Goal: Task Accomplishment & Management: Complete application form

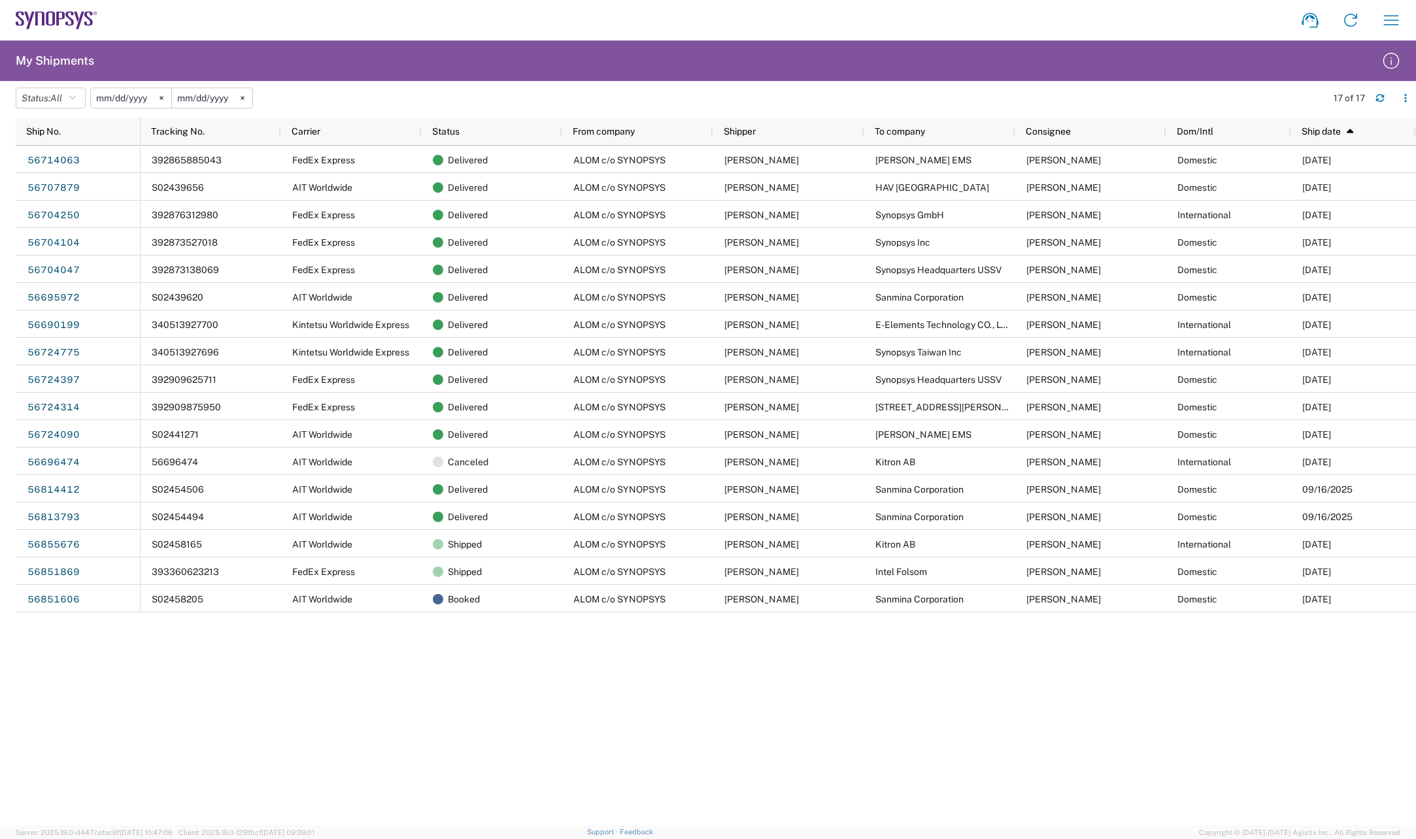
click at [52, 15] on icon at bounding box center [57, 20] width 82 height 18
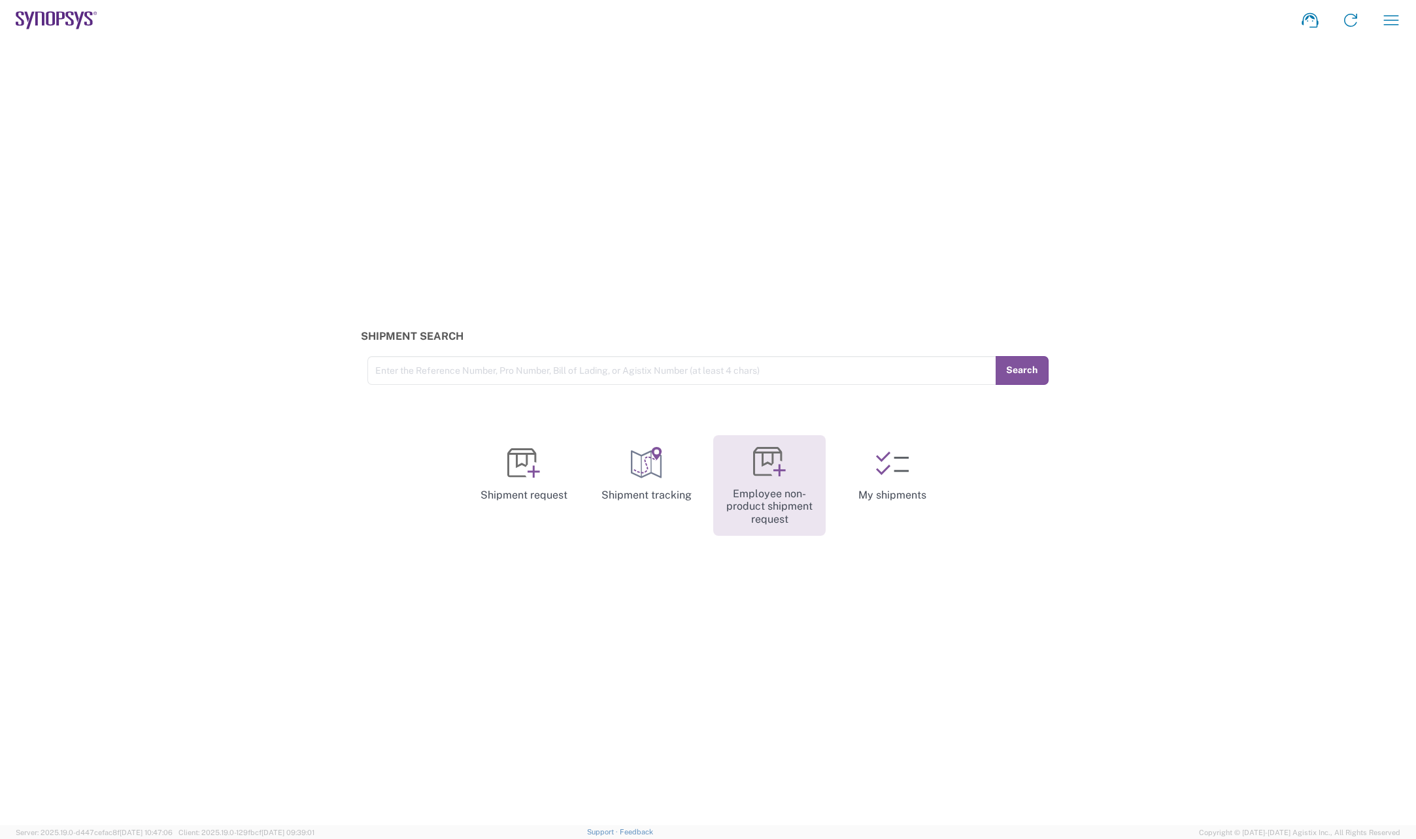
click at [757, 488] on link "Employee non-product shipment request" at bounding box center [769, 485] width 112 height 101
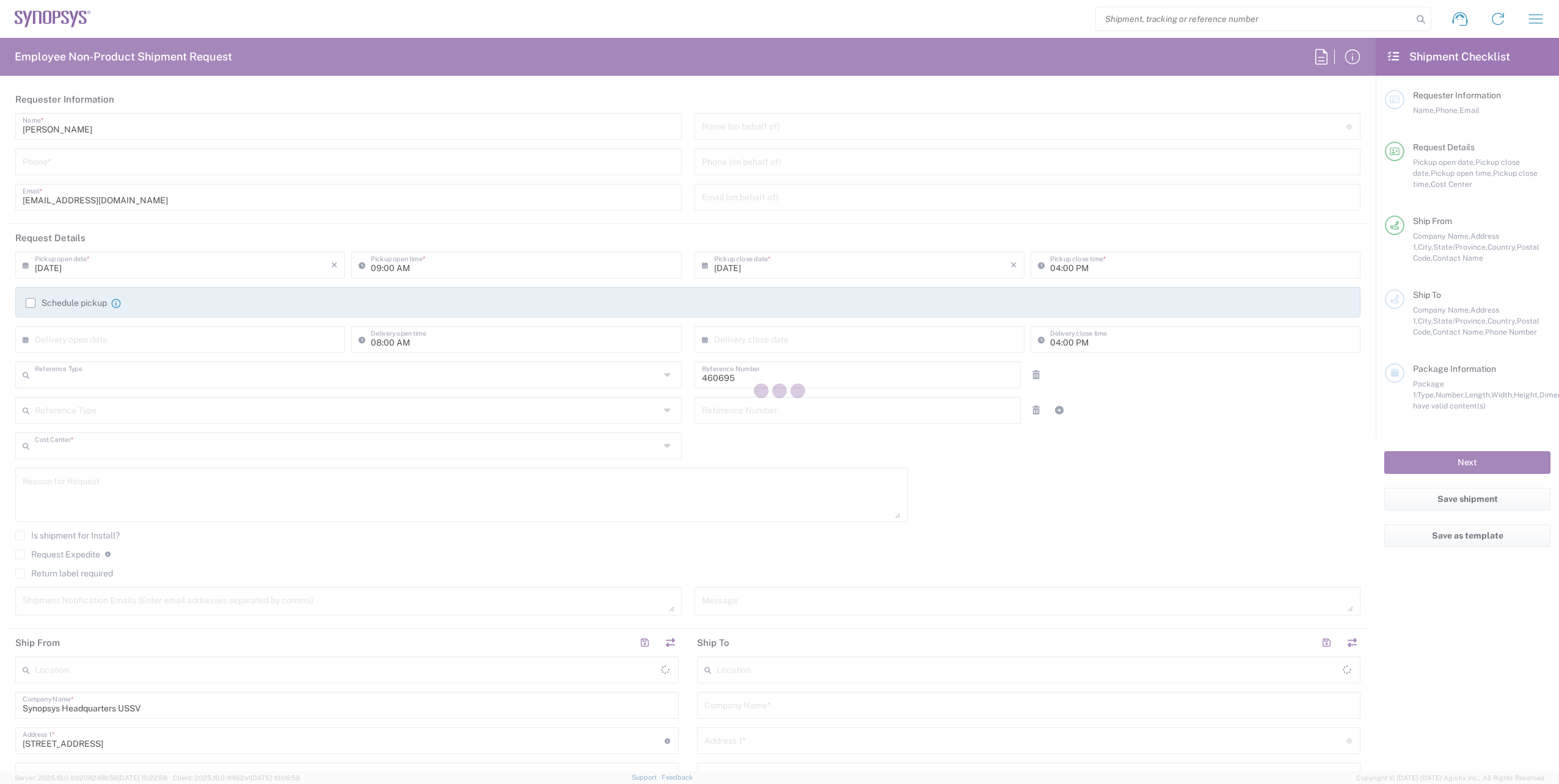
type input "Department"
type input "US01, SDG, M, HAPSOp 460695"
type input "[US_STATE]"
type input "[GEOGRAPHIC_DATA]"
type input "Delivered at Place"
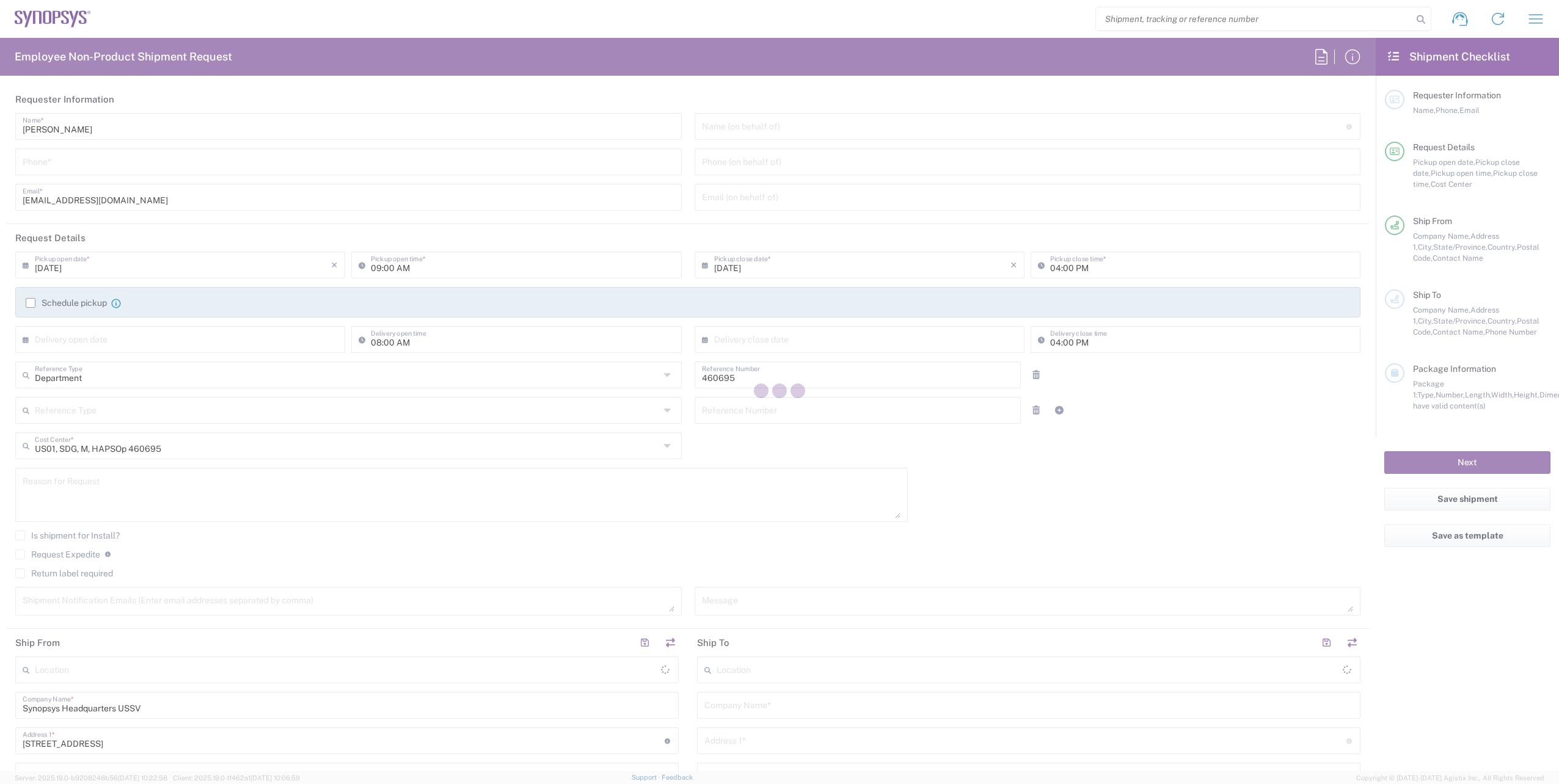
type input "[GEOGRAPHIC_DATA]"
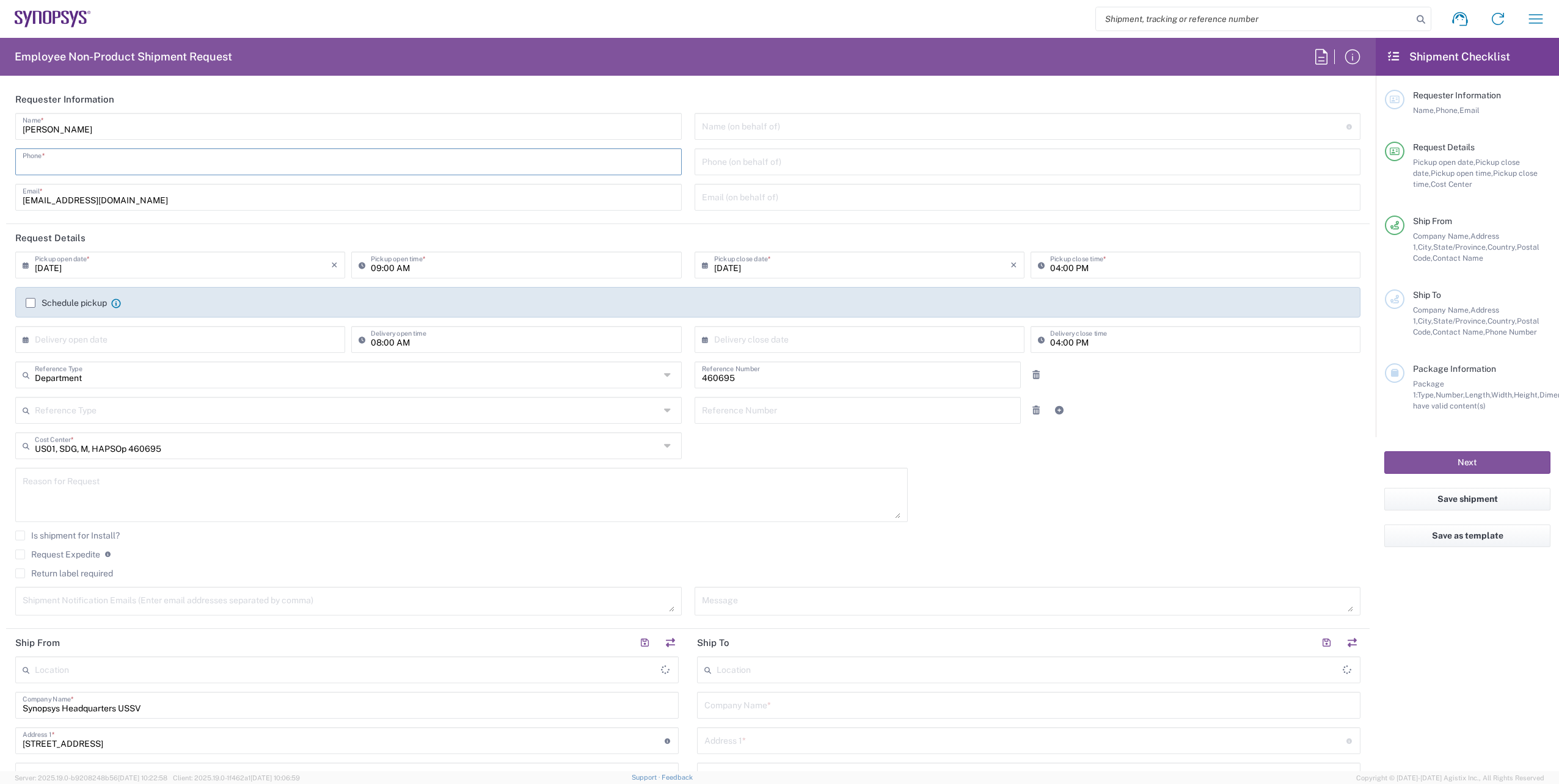
click at [86, 169] on input "tel" at bounding box center [348, 161] width 651 height 21
type input "Headquarters USSV"
type input "6286667014"
type input "[PERSON_NAME][EMAIL_ADDRESS][DOMAIN_NAME]"
type input "6286667014"
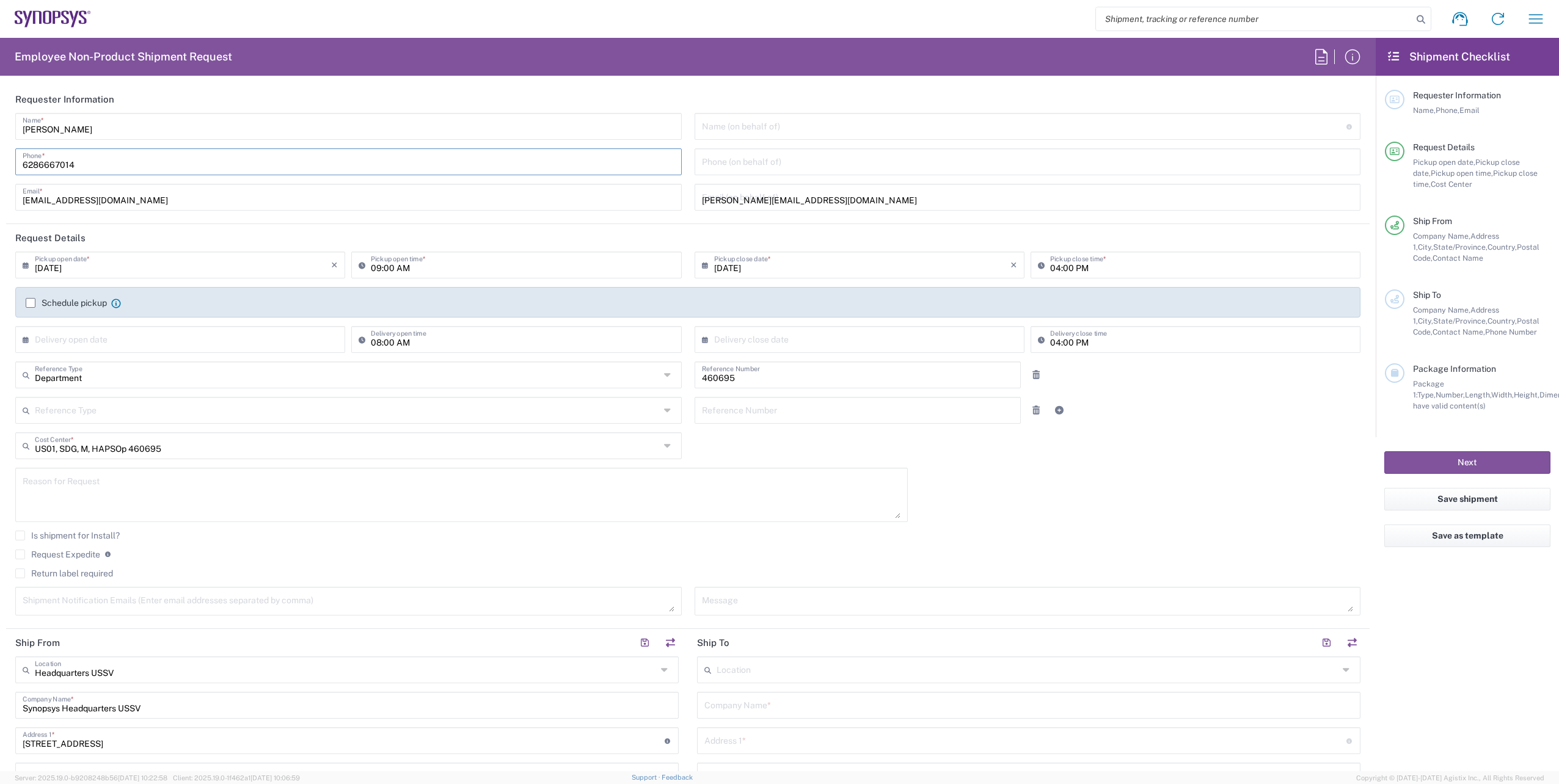
type input "[STREET_ADDRESS]"
type input "El Sobrante"
type input "94803"
type input "6286667014"
type input "[PERSON_NAME][EMAIL_ADDRESS][DOMAIN_NAME]"
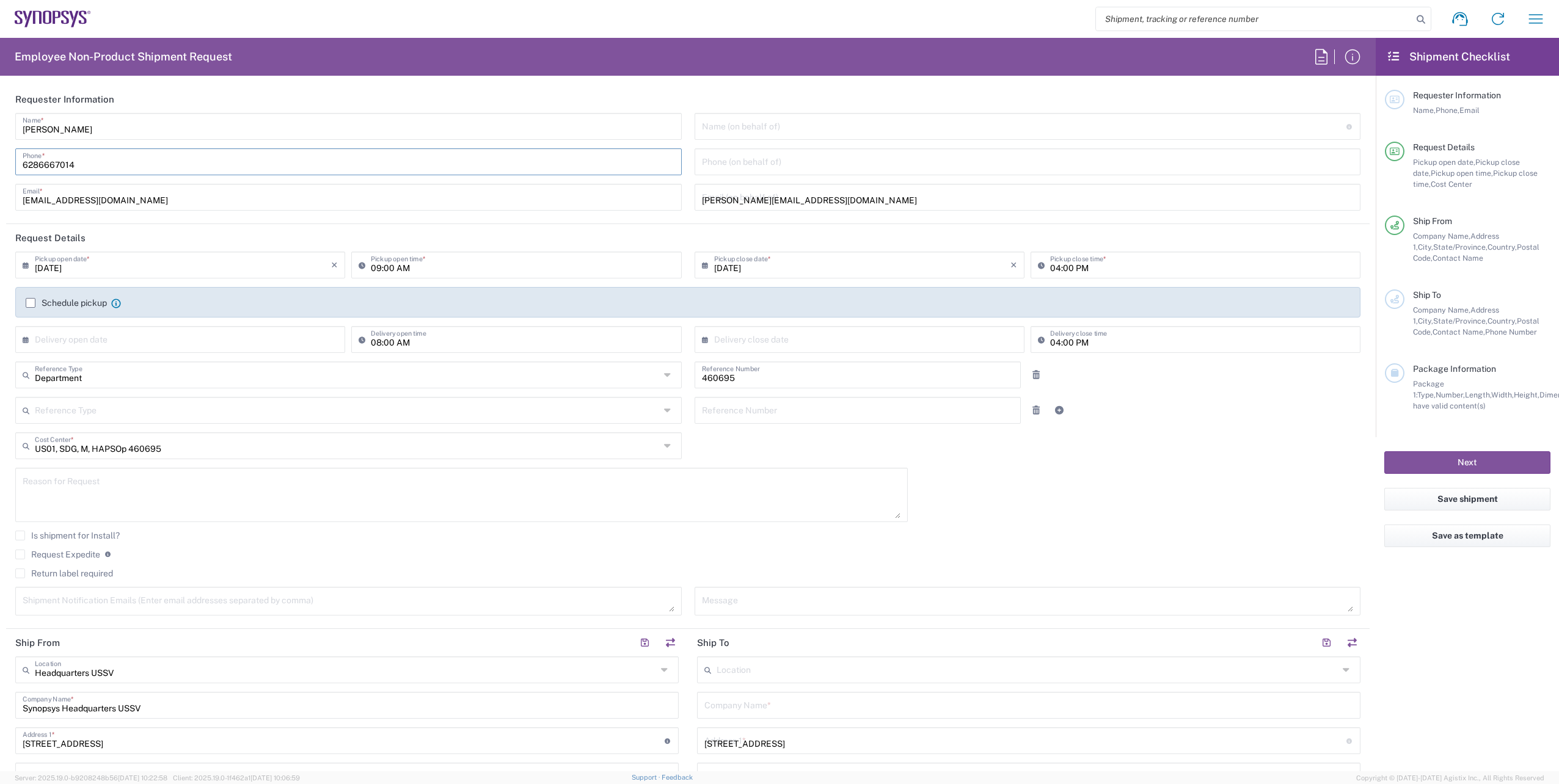
type input "[PERSON_NAME] UL HAQ [PERSON_NAME]"
click at [110, 162] on input "6286667014" at bounding box center [348, 161] width 651 height 21
type input "6286667014"
click at [110, 162] on input "6286667014" at bounding box center [348, 161] width 651 height 21
type input "Headquarters USSV"
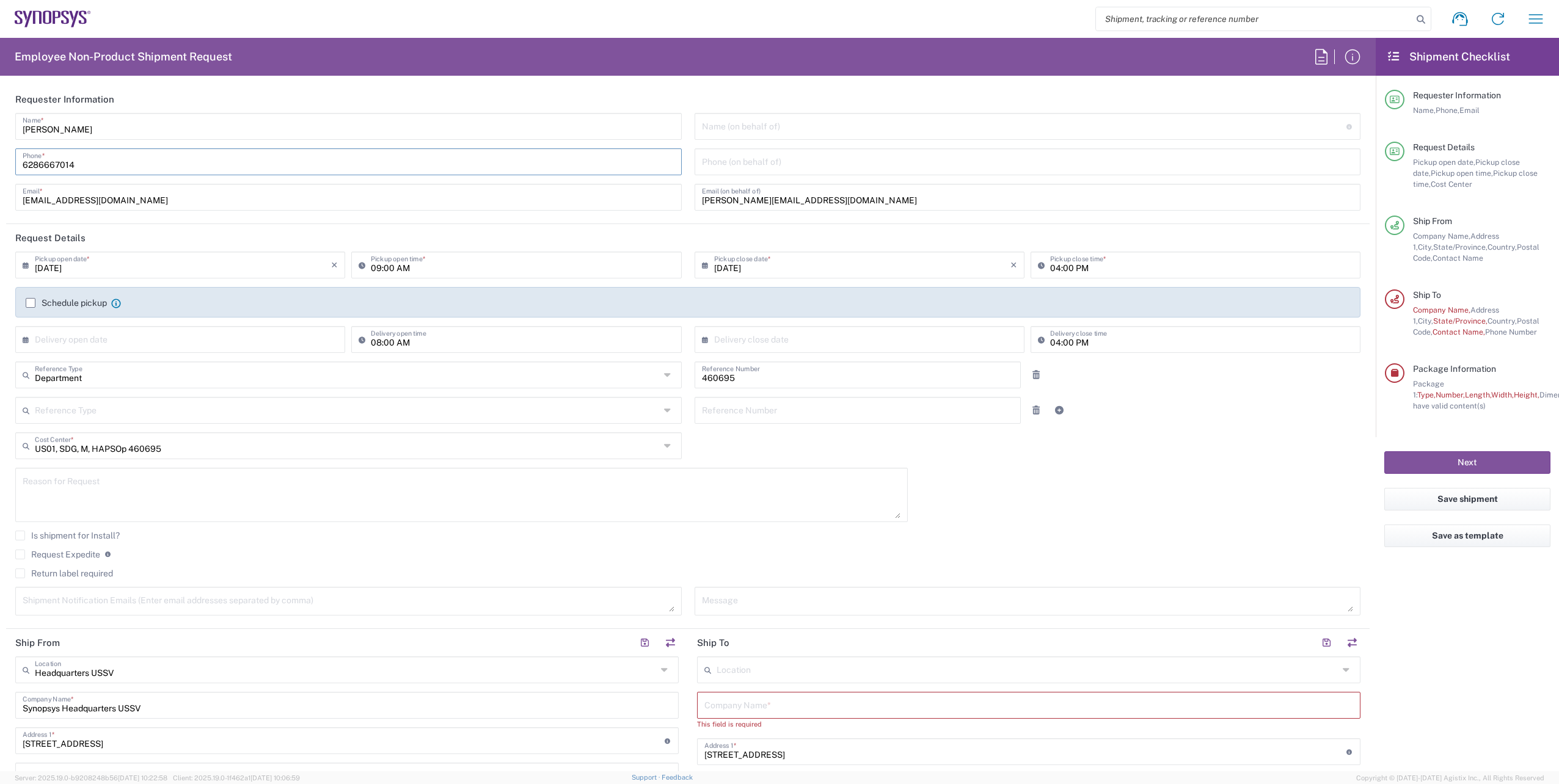
type input "6286667014"
click at [388, 182] on div "[PERSON_NAME] Name * [PHONE_NUMBER] Phone * [EMAIL_ADDRESS][DOMAIN_NAME] Email *" at bounding box center [349, 166] width 679 height 107
click at [61, 487] on textarea at bounding box center [461, 495] width 878 height 47
paste textarea "Please see attached RMA forms and help ship the following RMAs to Sanmina SLC o…"
drag, startPoint x: 167, startPoint y: 487, endPoint x: 53, endPoint y: 490, distance: 114.0
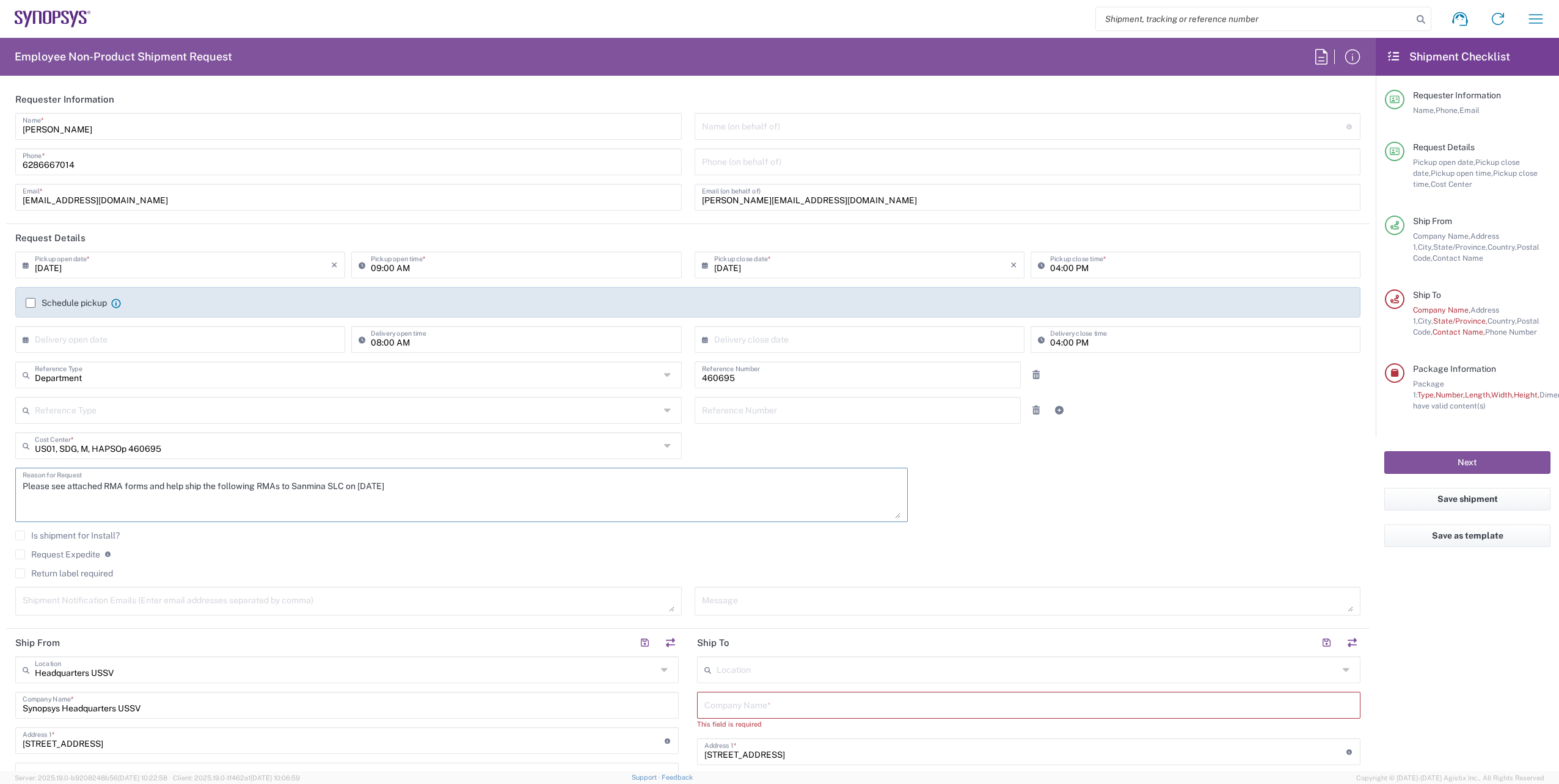
click at [53, 490] on textarea "Please see attached RMA forms and help ship the following RMAs to Sanmina SLC o…" at bounding box center [461, 495] width 878 height 47
click at [309, 488] on textarea "Please help ship the following RMAs to Sanmina SLC on [DATE]" at bounding box center [461, 495] width 878 height 47
paste textarea "H204023 H470375"
type textarea "Please help ship the following RMAs to Sanmina SLC on [DATE] H204023 H470375"
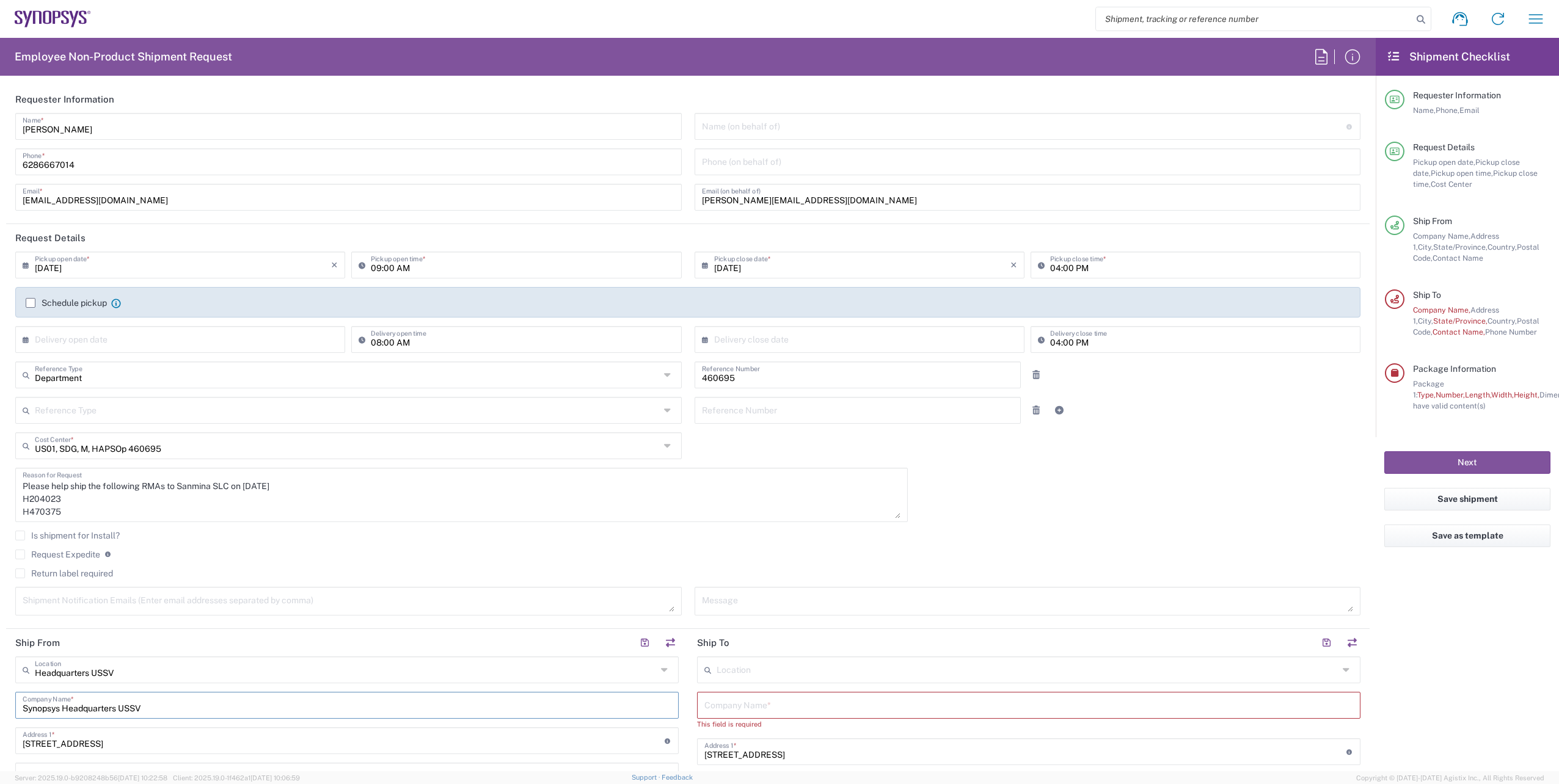
drag, startPoint x: 177, startPoint y: 711, endPoint x: -3, endPoint y: 691, distance: 181.1
click at [0, 691] on html "Shipment request Shipment tracking Employee non-product shipment request My shi…" at bounding box center [780, 392] width 1559 height 784
type input "al"
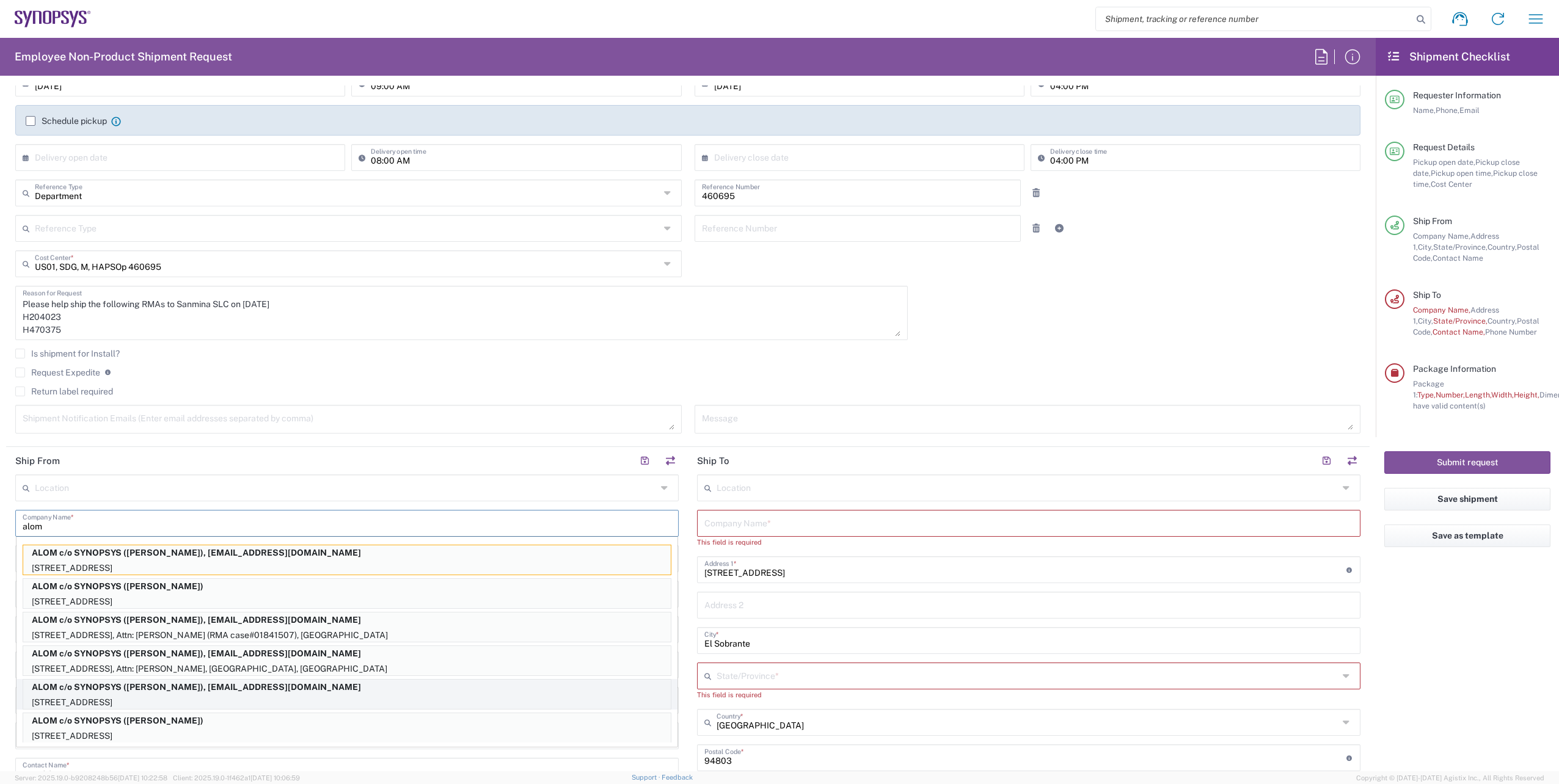
scroll to position [183, 0]
click at [232, 697] on p "[STREET_ADDRESS]" at bounding box center [347, 702] width 648 height 15
type input "ALOM c/o SYNOPSYS"
type input "[STREET_ADDRESS]"
type input "Fremont"
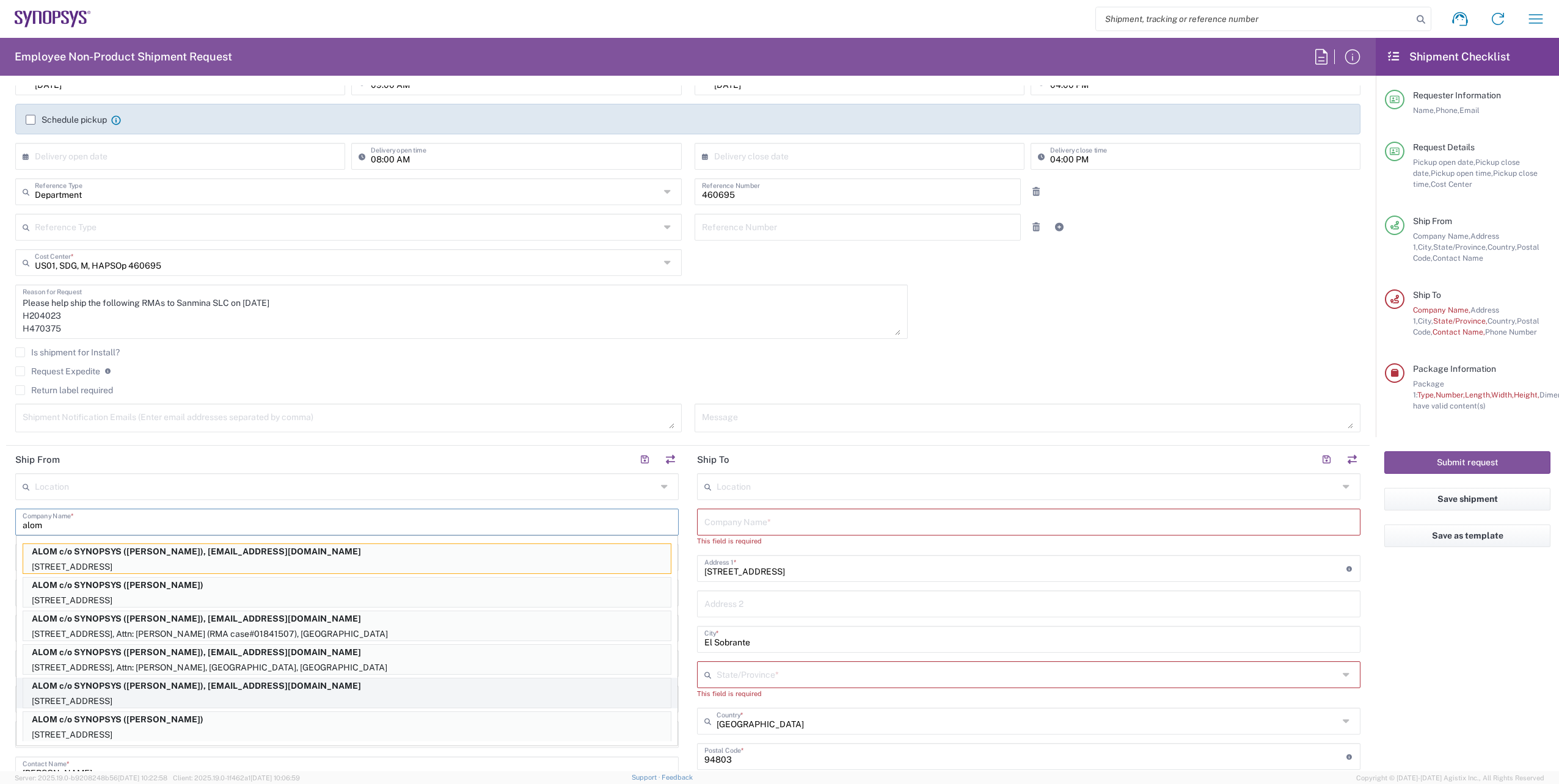
type input "94539"
type input "[PERSON_NAME]"
type input "4086498039"
type input "[EMAIL_ADDRESS][DOMAIN_NAME]"
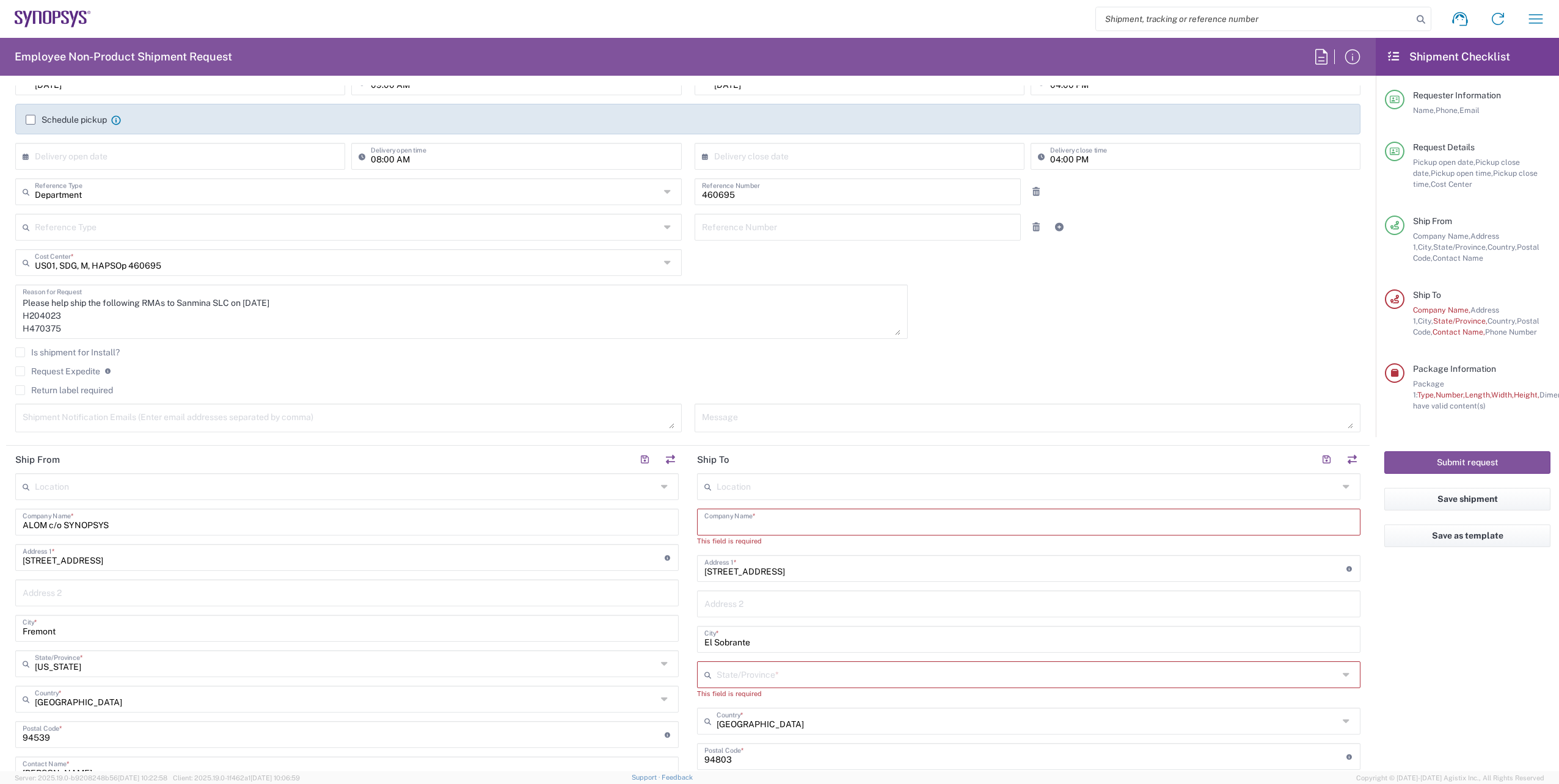
click at [812, 521] on input "text" at bounding box center [1029, 520] width 649 height 21
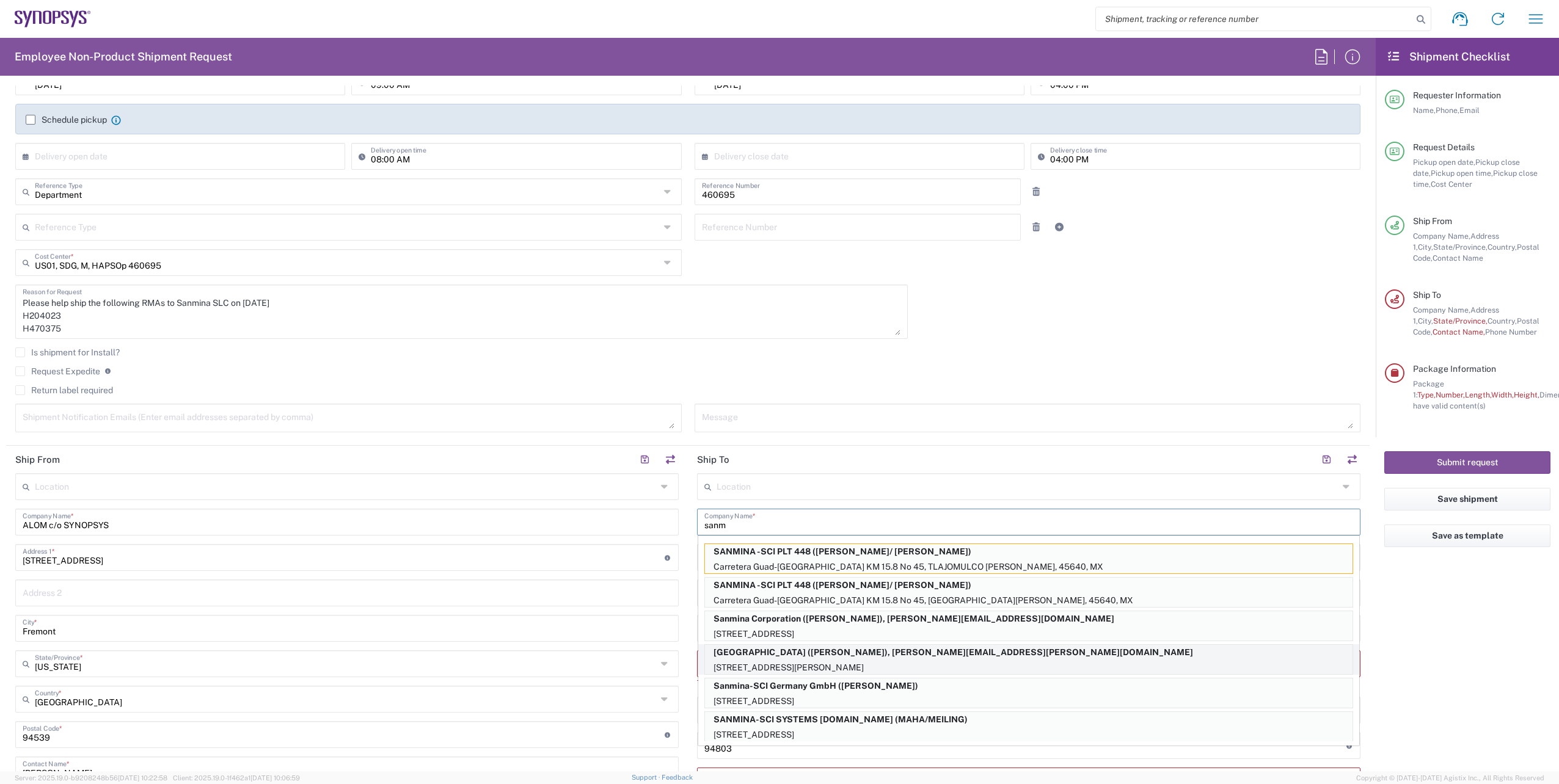
click at [820, 657] on p "[GEOGRAPHIC_DATA] ([PERSON_NAME]), [PERSON_NAME][EMAIL_ADDRESS][PERSON_NAME][DO…" at bounding box center [1028, 652] width 648 height 15
type input "[GEOGRAPHIC_DATA]"
type input "2417 S. 3850 W."
type input "Contact: [PERSON_NAME]"
type input "[GEOGRAPHIC_DATA]"
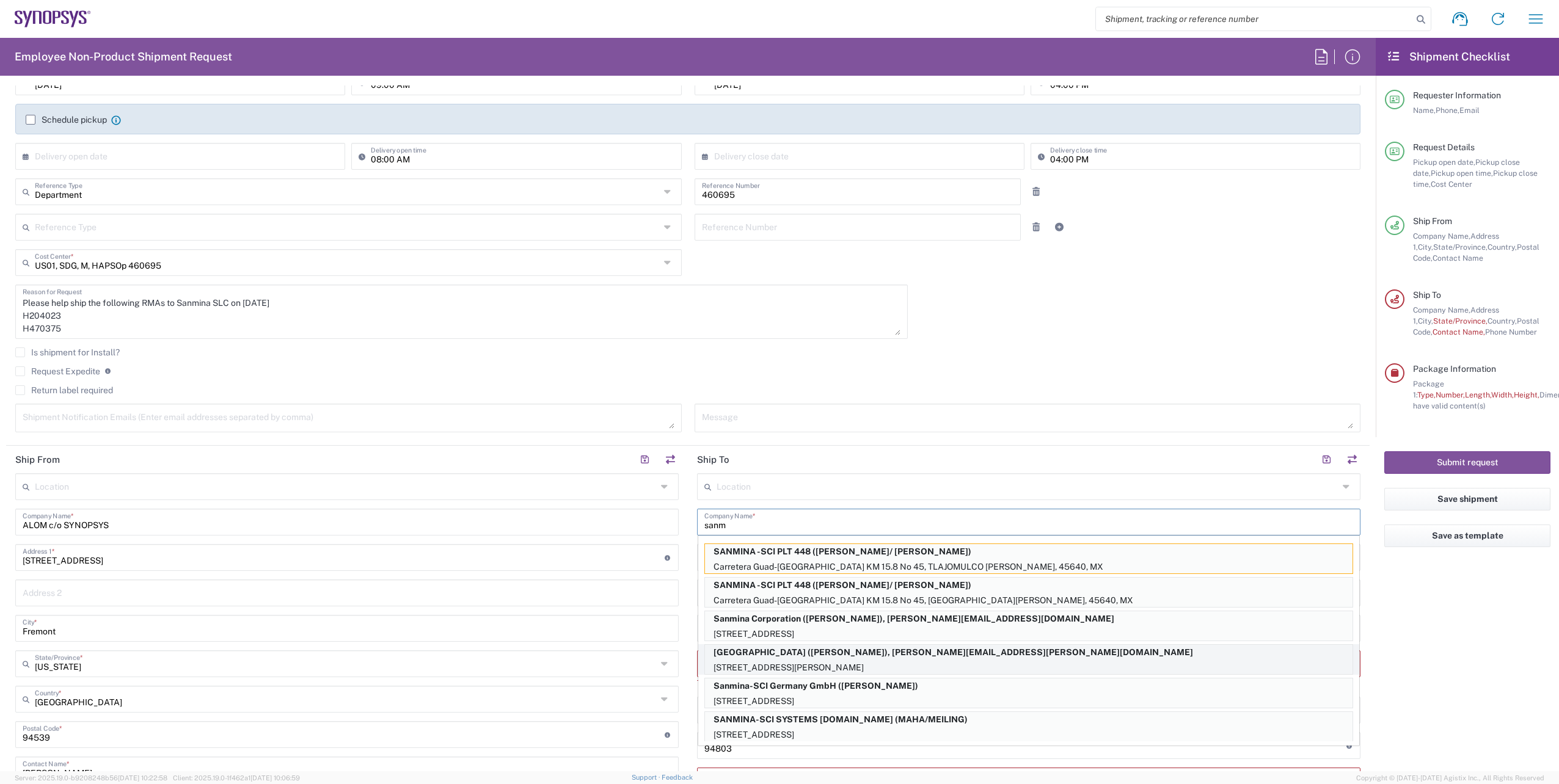
type input "[US_STATE]"
type input "84120"
type input "[PERSON_NAME]"
type input "8014012336"
type input "[PERSON_NAME][EMAIL_ADDRESS][PERSON_NAME][DOMAIN_NAME]"
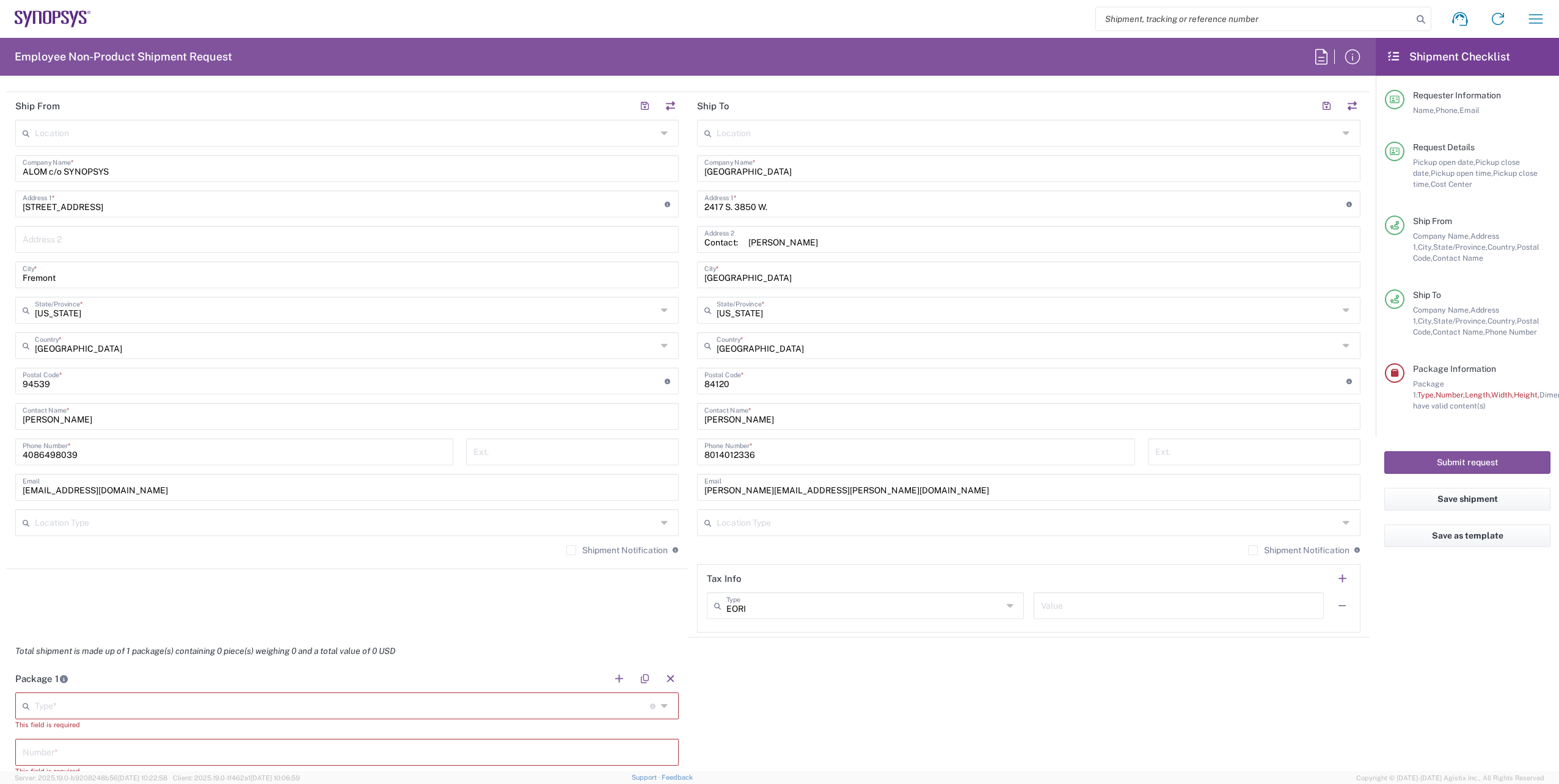
scroll to position [549, 0]
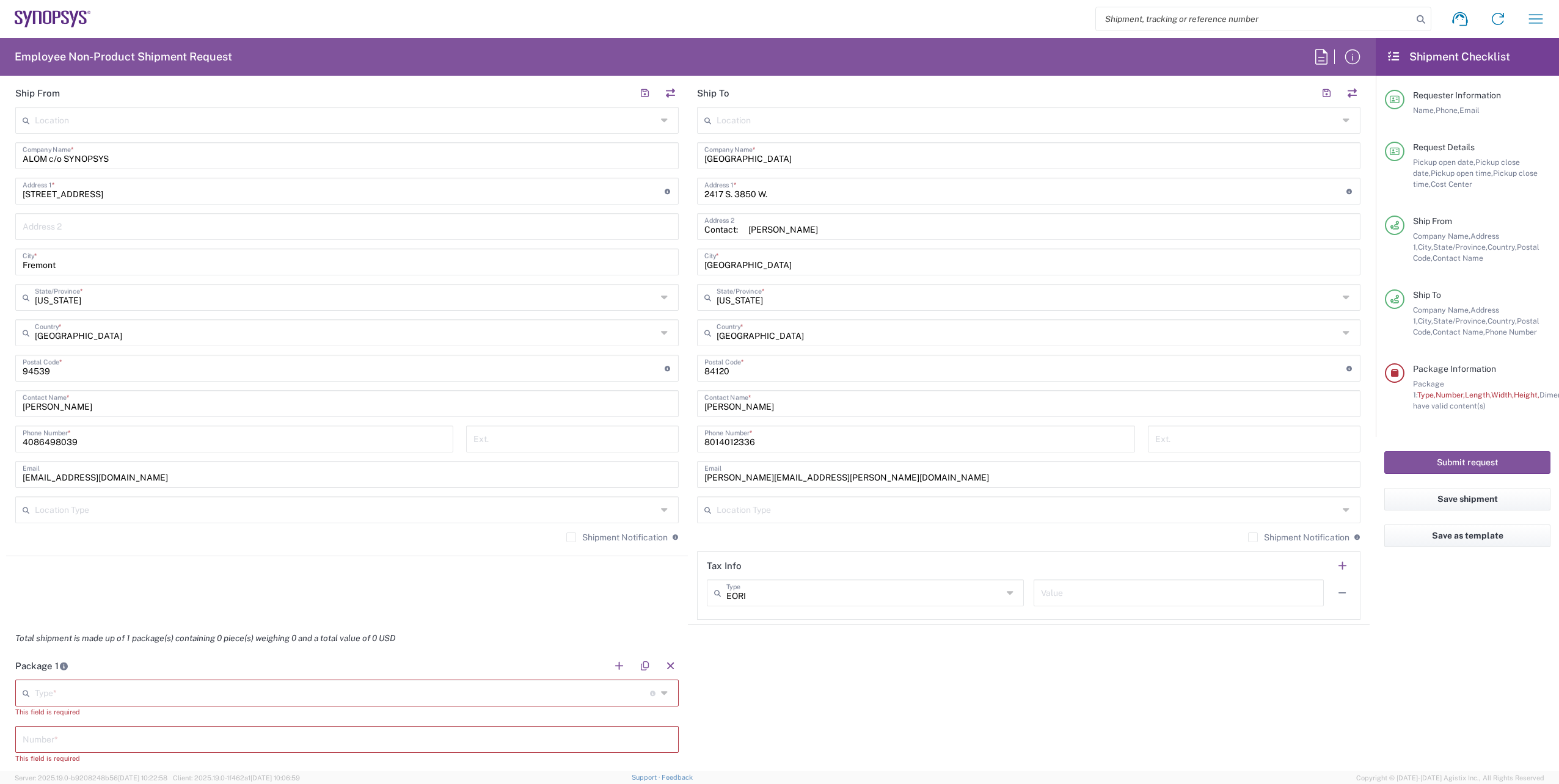
drag, startPoint x: 169, startPoint y: 692, endPoint x: 121, endPoint y: 689, distance: 48.1
click at [169, 692] on input "text" at bounding box center [342, 692] width 615 height 21
click at [66, 669] on span "Your Packaging" at bounding box center [345, 669] width 657 height 19
type input "Your Packaging"
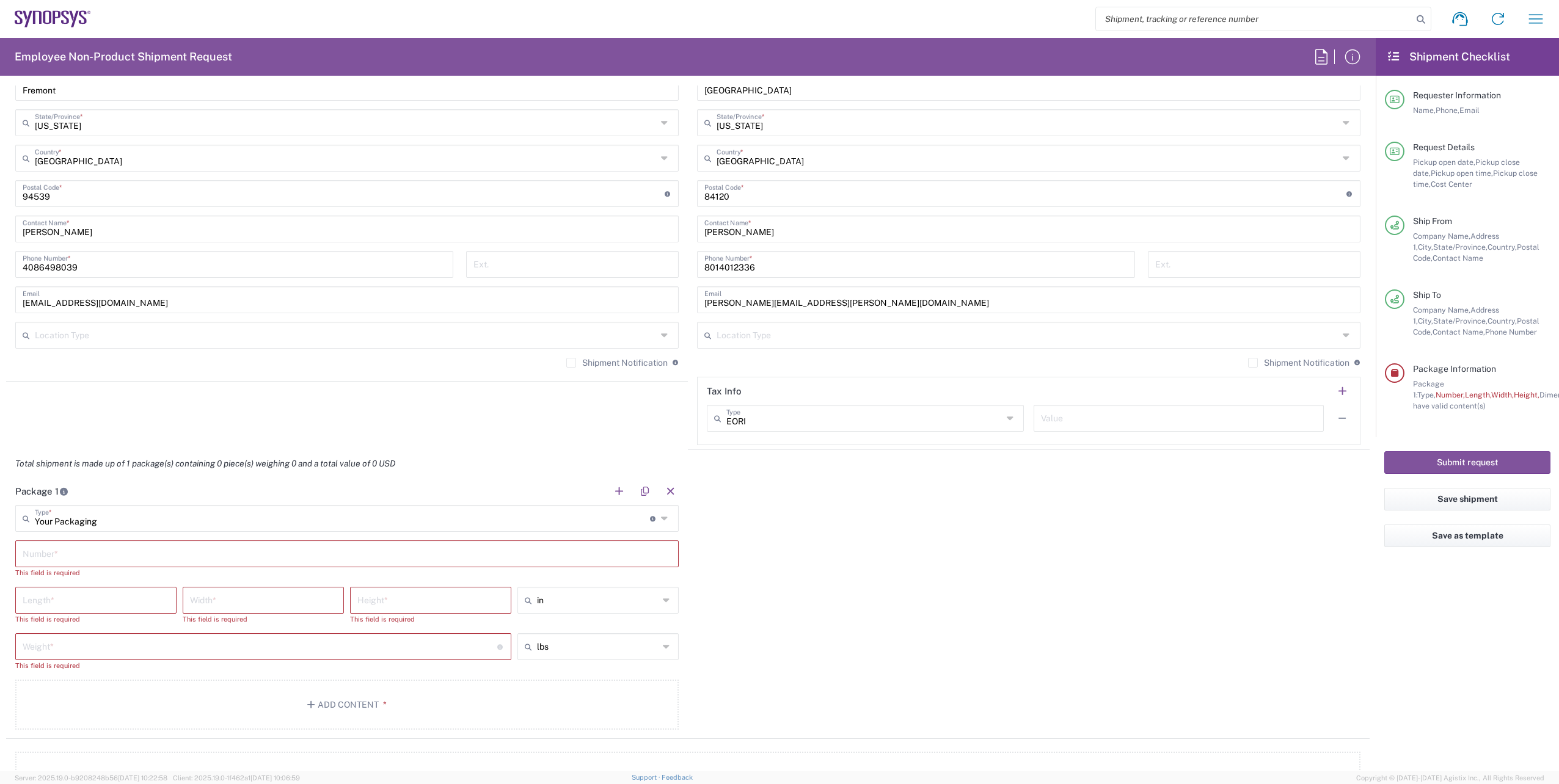
scroll to position [733, 0]
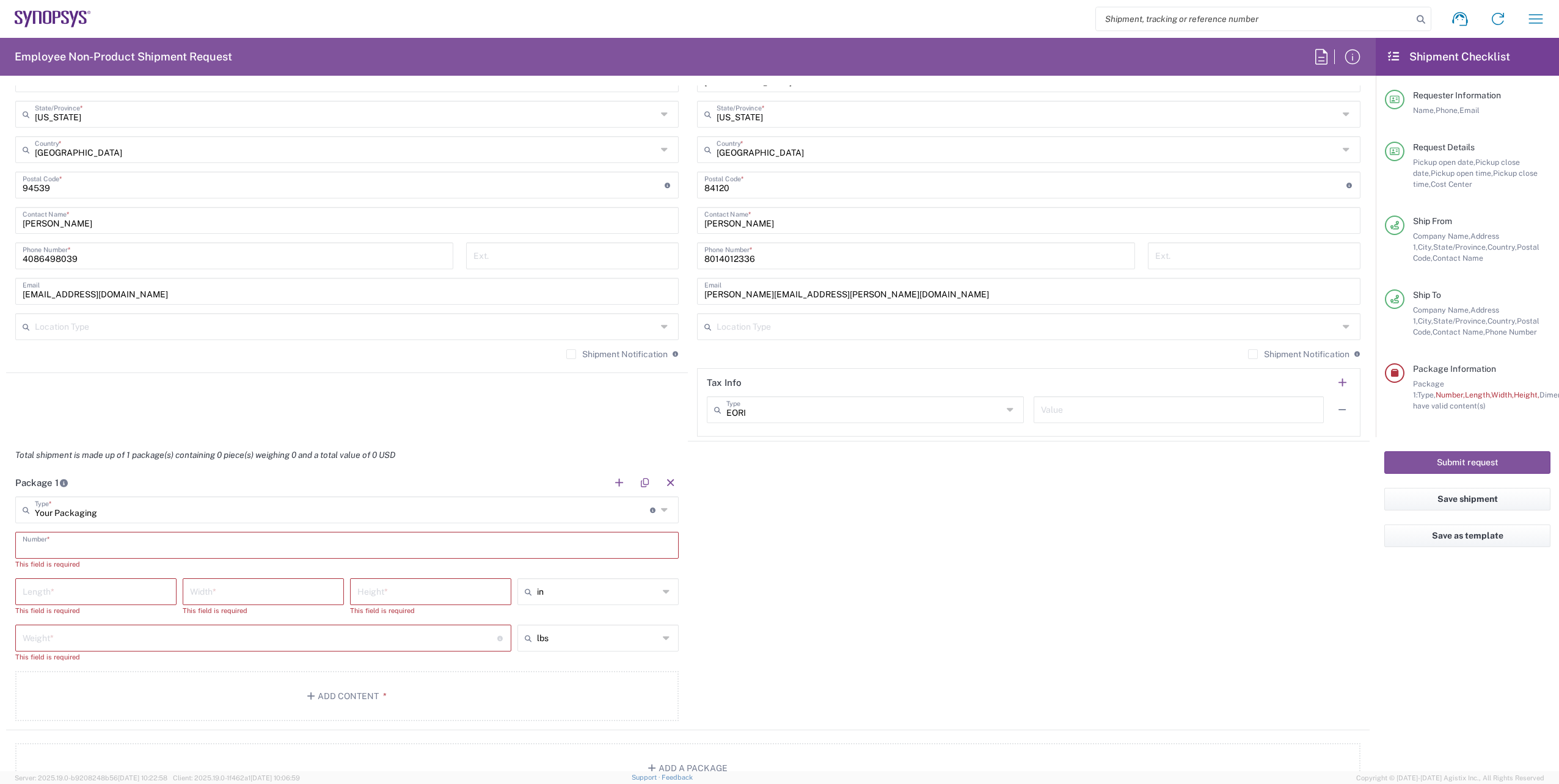
click at [80, 542] on input "text" at bounding box center [347, 544] width 649 height 21
type input "1"
click at [54, 588] on input "number" at bounding box center [95, 579] width 147 height 21
type input "44"
click at [231, 579] on input "number" at bounding box center [263, 579] width 147 height 21
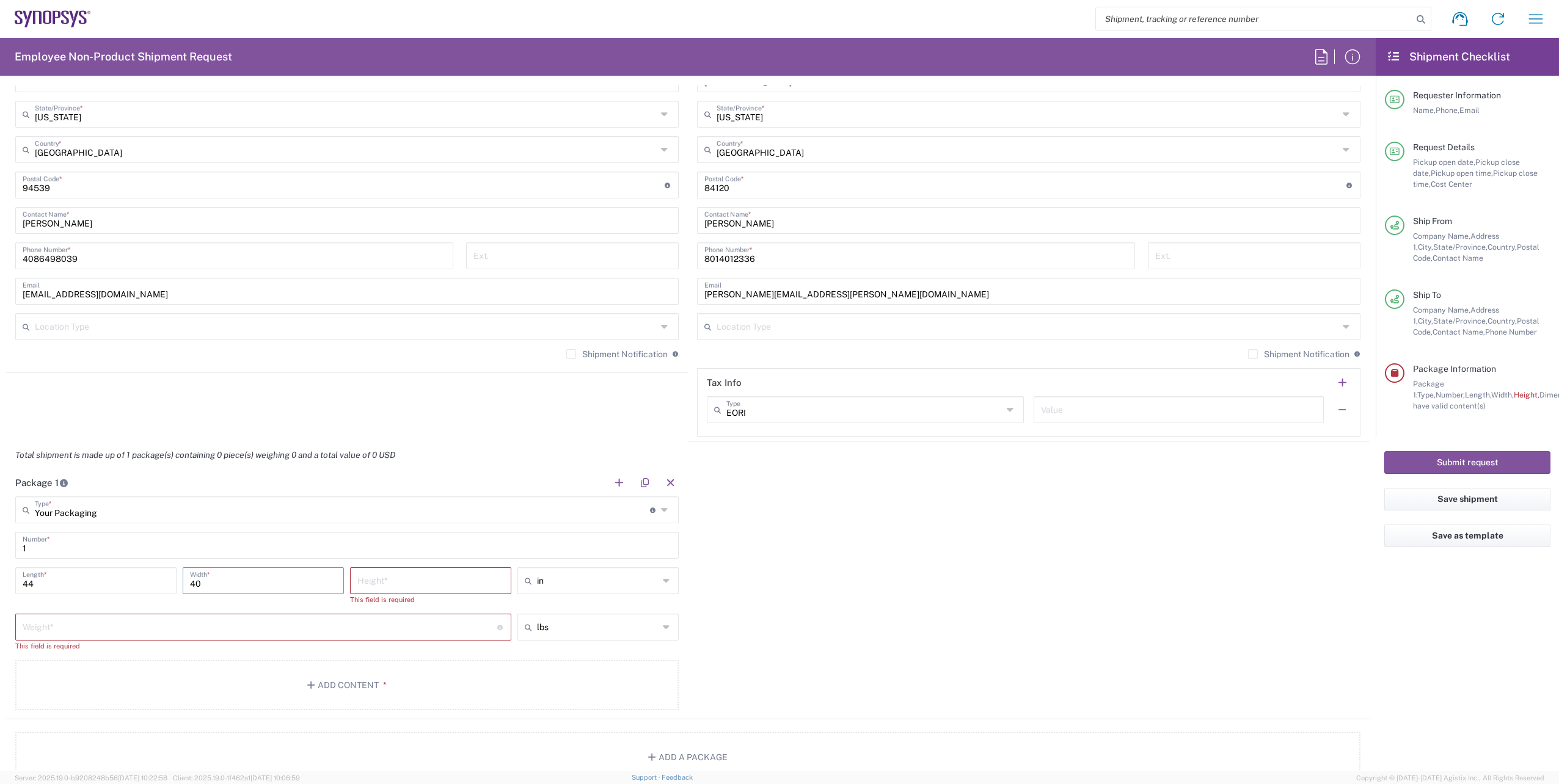
type input "40"
click at [422, 577] on input "number" at bounding box center [430, 579] width 147 height 21
type input "24"
click at [250, 615] on input "number" at bounding box center [260, 615] width 475 height 21
type input "100"
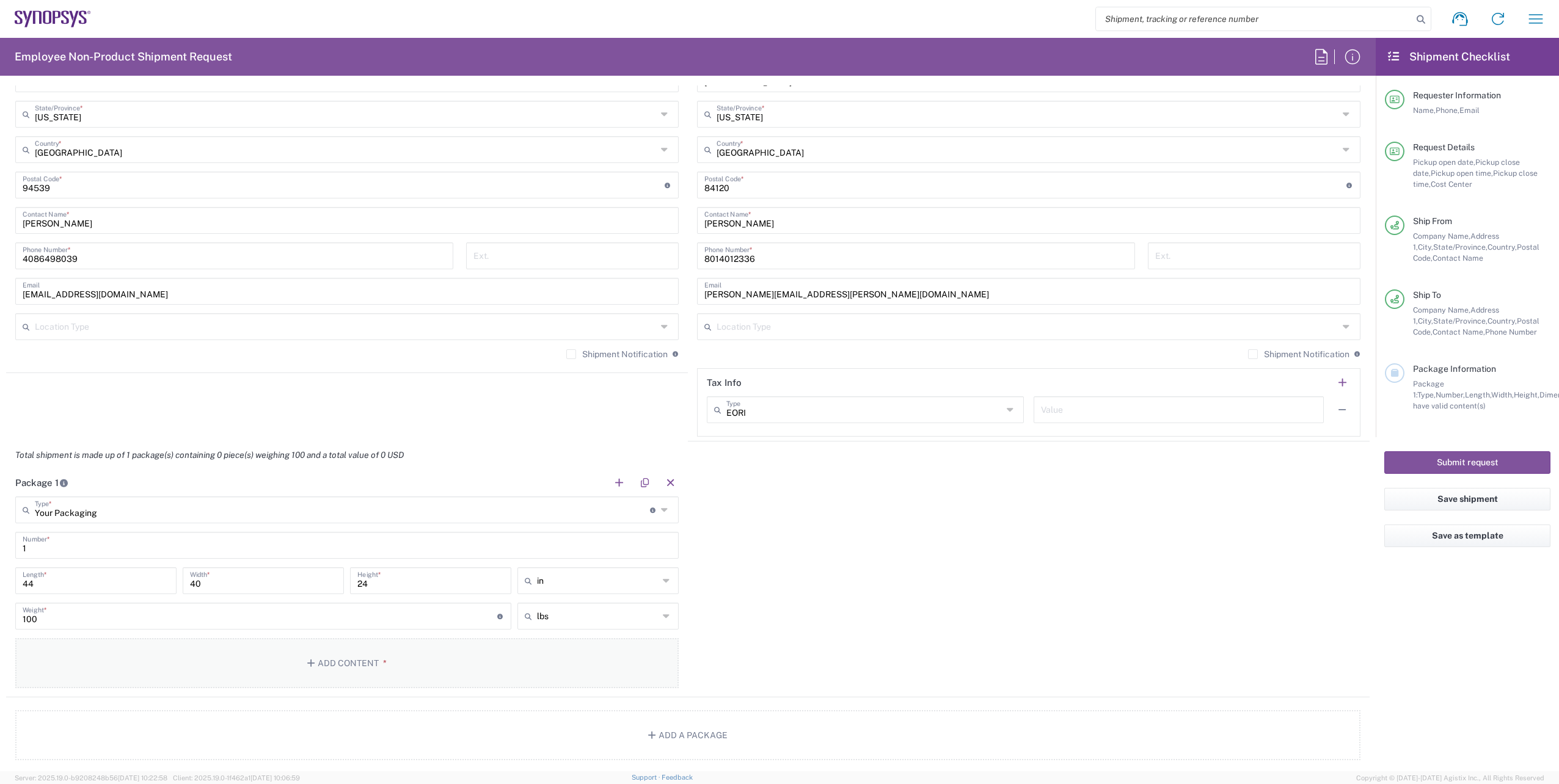
click at [294, 657] on button "Add Content *" at bounding box center [347, 663] width 664 height 50
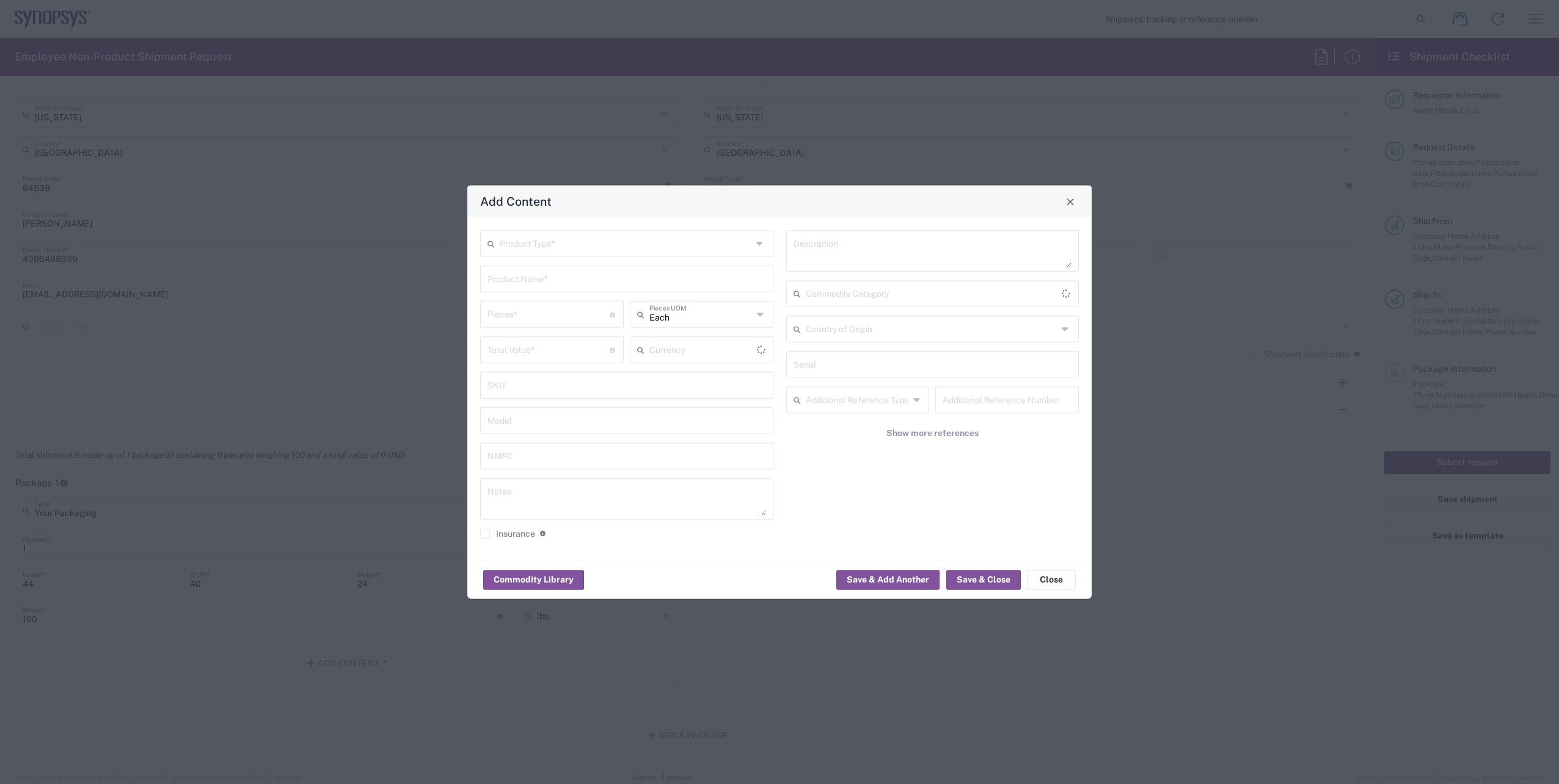
type input "US Dollar"
click at [539, 248] on input "text" at bounding box center [626, 242] width 252 height 21
click at [539, 289] on span "General Commodity" at bounding box center [626, 291] width 291 height 19
type input "General Commodity"
click at [525, 291] on div "Product Name *" at bounding box center [627, 278] width 293 height 27
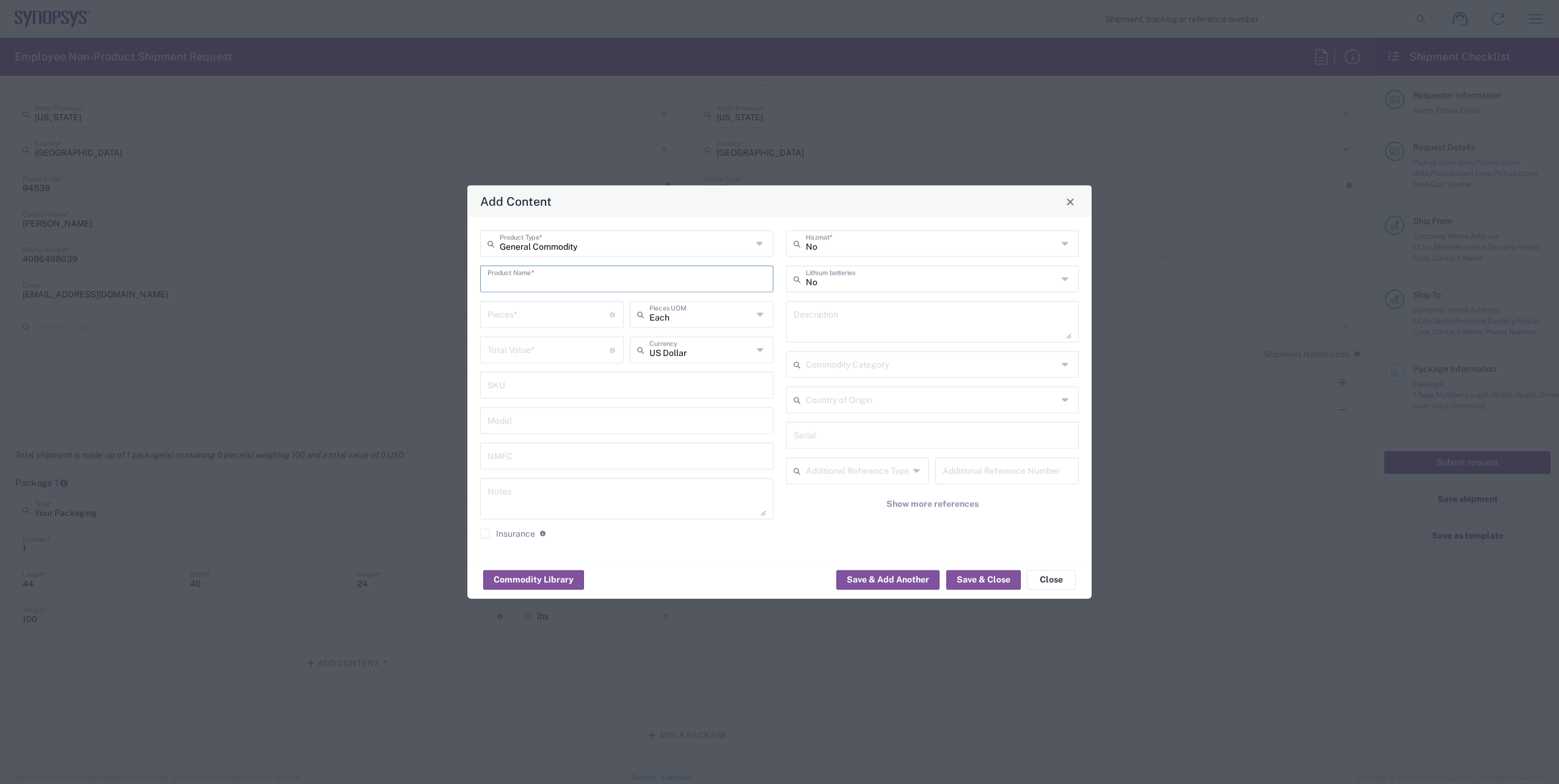
click at [526, 285] on input "text" at bounding box center [627, 278] width 279 height 21
type input "HW0444-000"
click at [555, 305] on div "HW0444-000" at bounding box center [626, 307] width 291 height 21
type textarea "HAPS-80 Solution S52 -2 HW"
click at [530, 317] on input "number" at bounding box center [549, 313] width 122 height 21
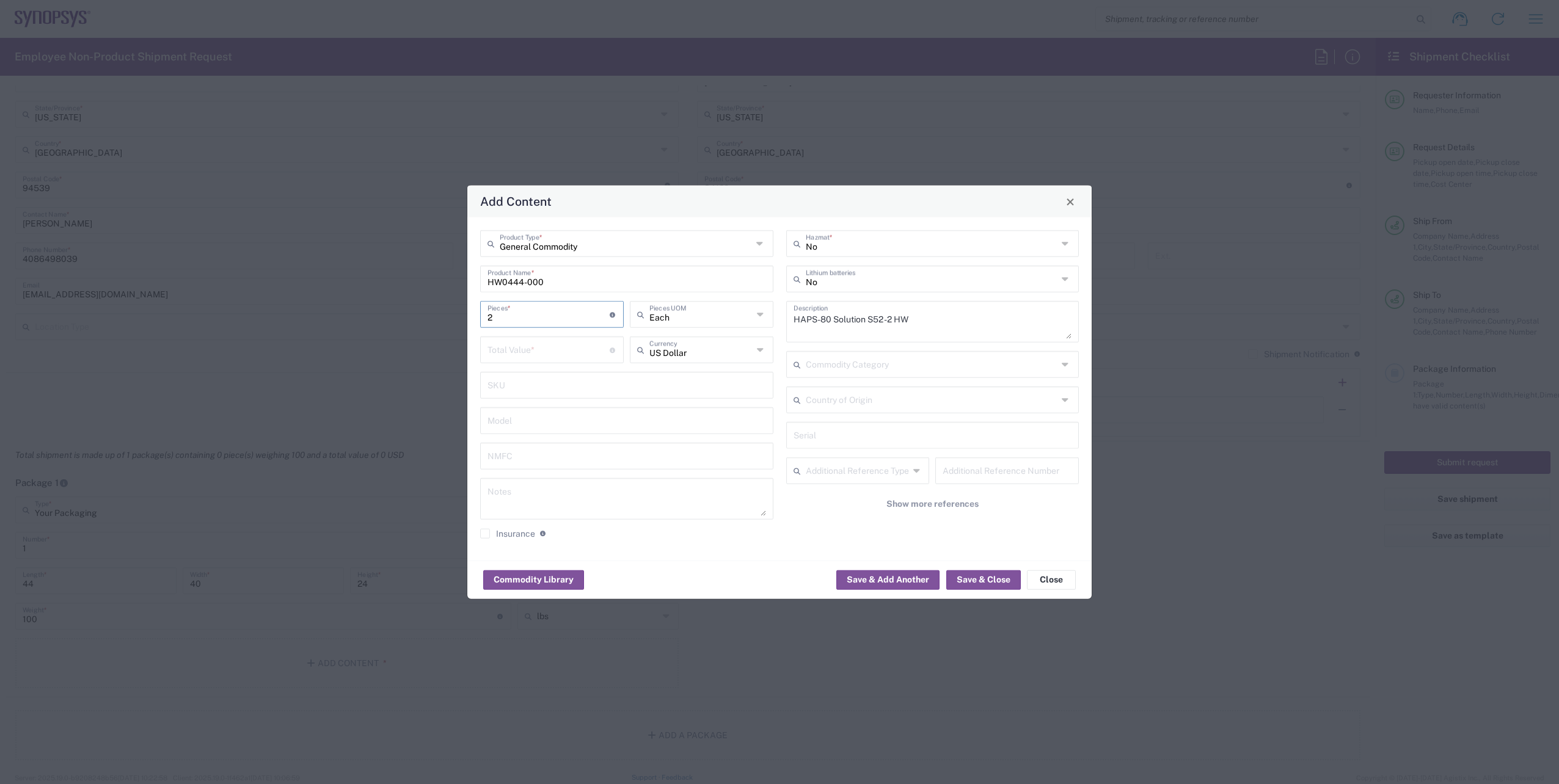
type input "2"
click at [515, 348] on input "number" at bounding box center [549, 349] width 122 height 21
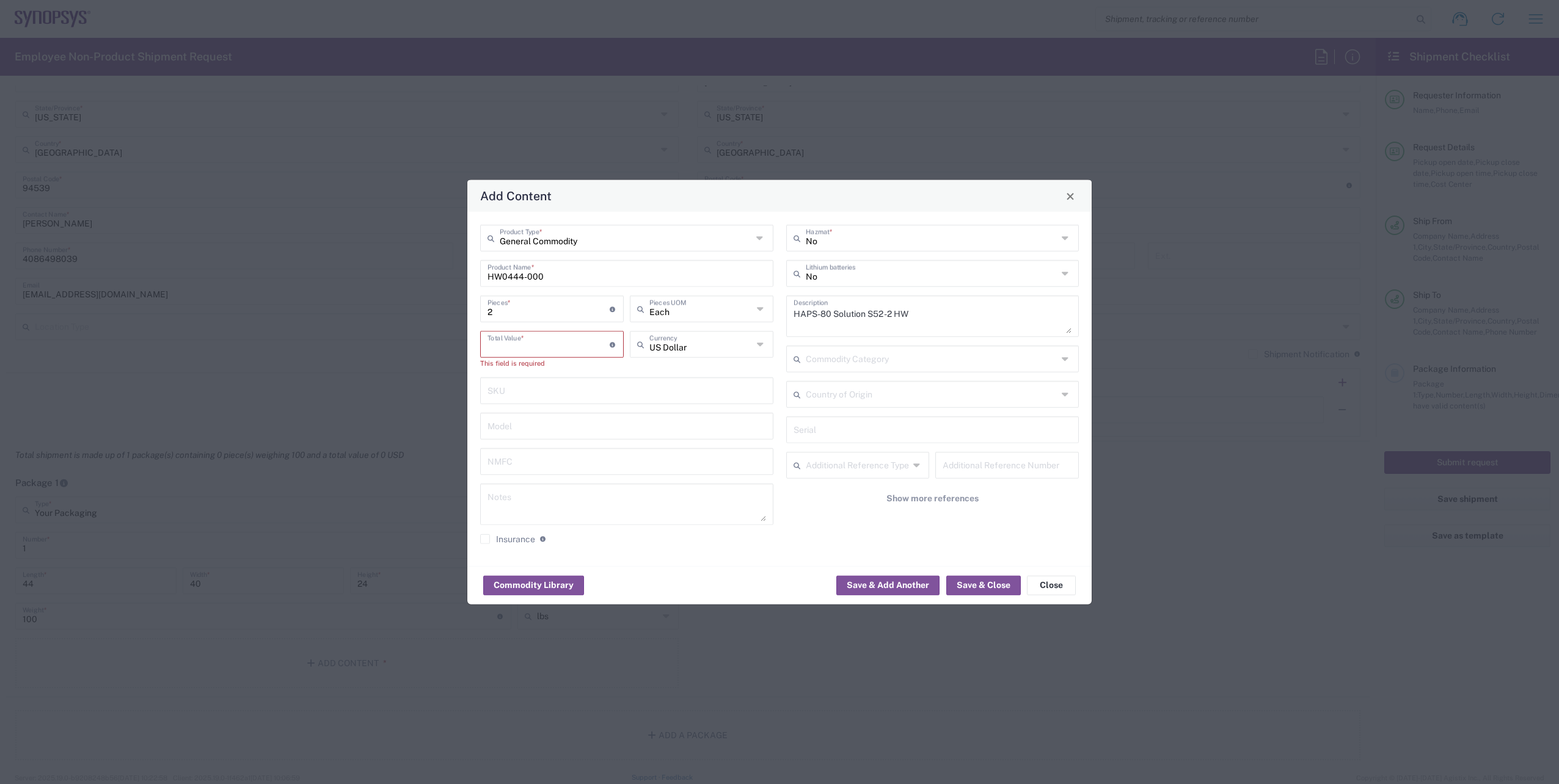
click at [525, 347] on input "number" at bounding box center [549, 343] width 122 height 21
click at [438, 308] on div "Add Content General Commodity Product Type * HW0444-000 Product Name * 2 Pieces…" at bounding box center [780, 392] width 1559 height 784
drag, startPoint x: 499, startPoint y: 311, endPoint x: 472, endPoint y: 311, distance: 27.0
click at [472, 311] on div "General Commodity Product Type * HW0444-000 Product Name * 2 Pieces * Number of…" at bounding box center [780, 389] width 624 height 354
type input "1"
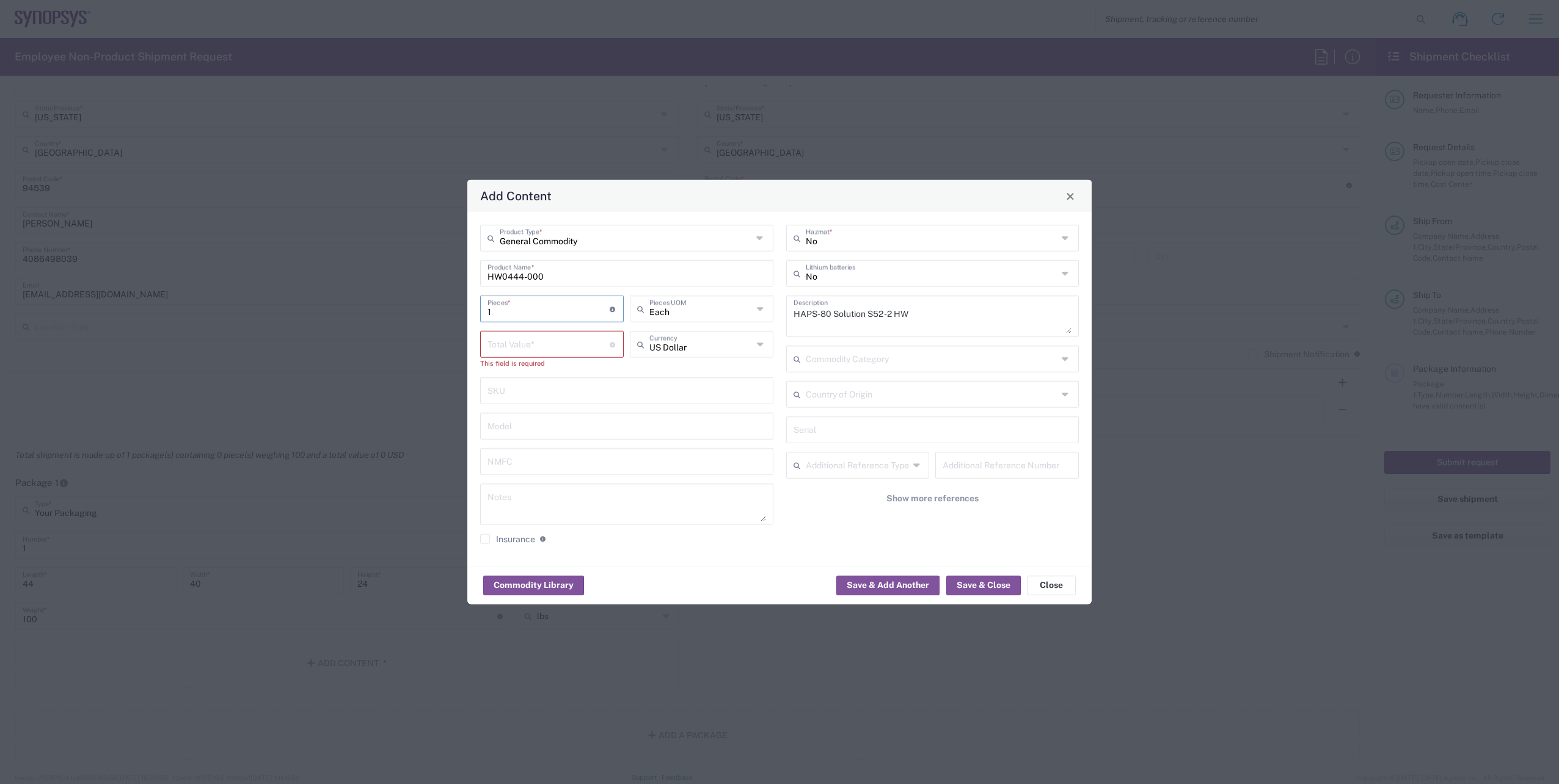
click at [508, 343] on input "number" at bounding box center [549, 343] width 122 height 21
paste input "16377.91"
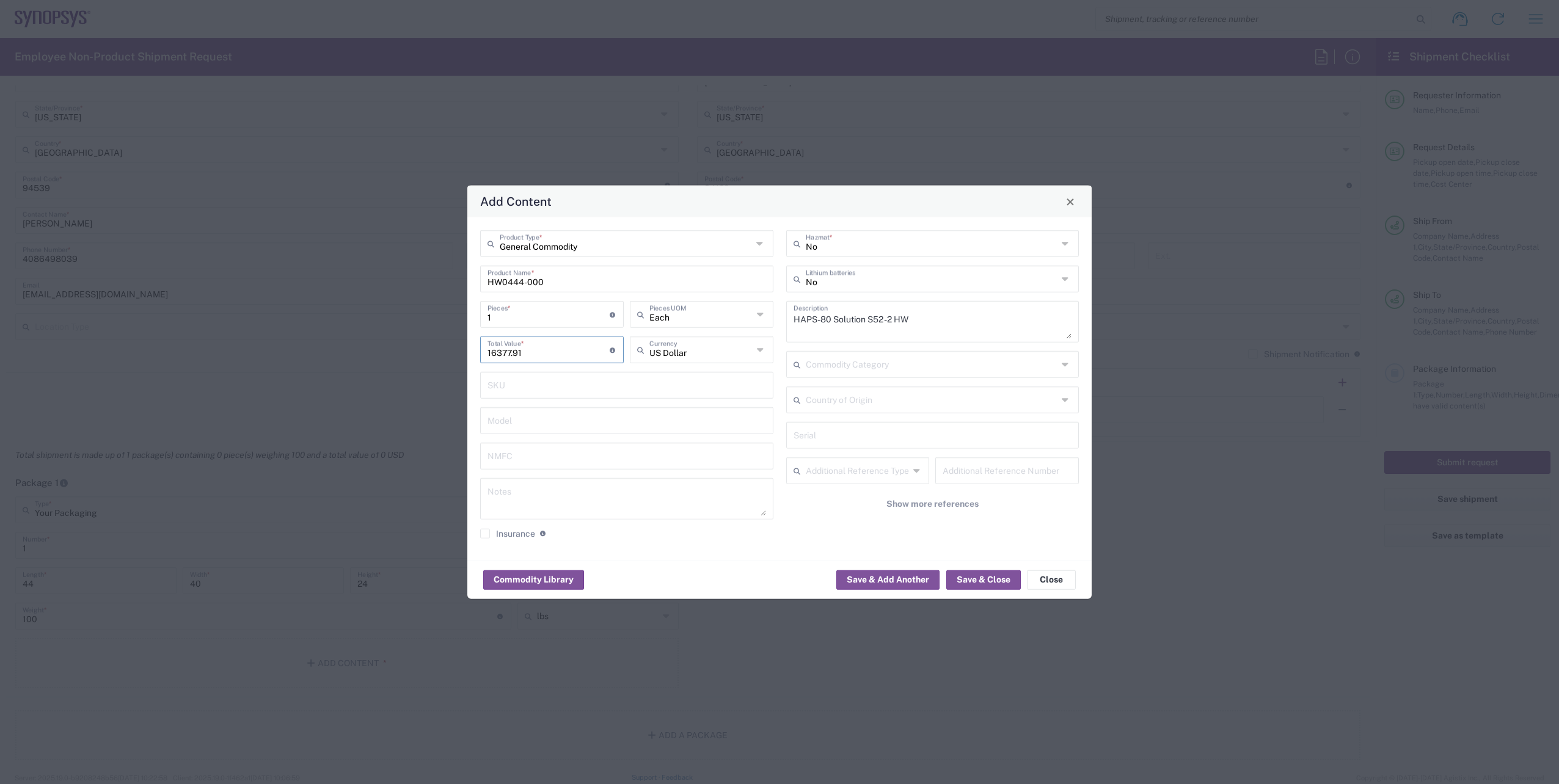
type input "16377.91"
drag, startPoint x: 508, startPoint y: 317, endPoint x: 466, endPoint y: 317, distance: 42.0
click at [466, 317] on div "Add Content General Commodity Product Type * HW0444-000 Product Name * 1 Pieces…" at bounding box center [779, 392] width 625 height 415
type input "2"
type input "32755.82"
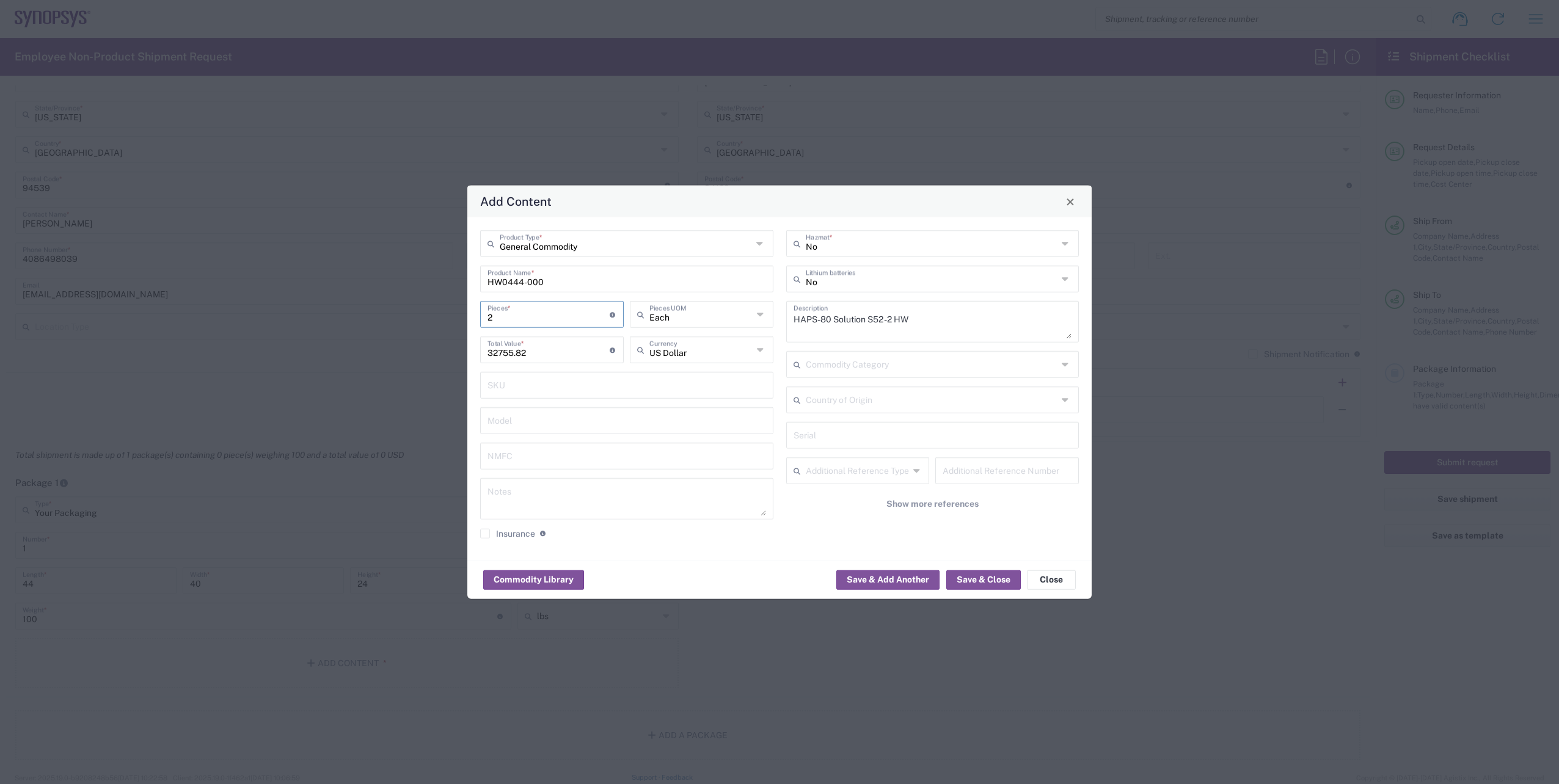
type input "2"
click at [531, 492] on textarea at bounding box center [627, 499] width 279 height 35
paste textarea "16,377.91"
type textarea "2 x 16,377.91"
click at [826, 432] on input "text" at bounding box center [933, 435] width 279 height 21
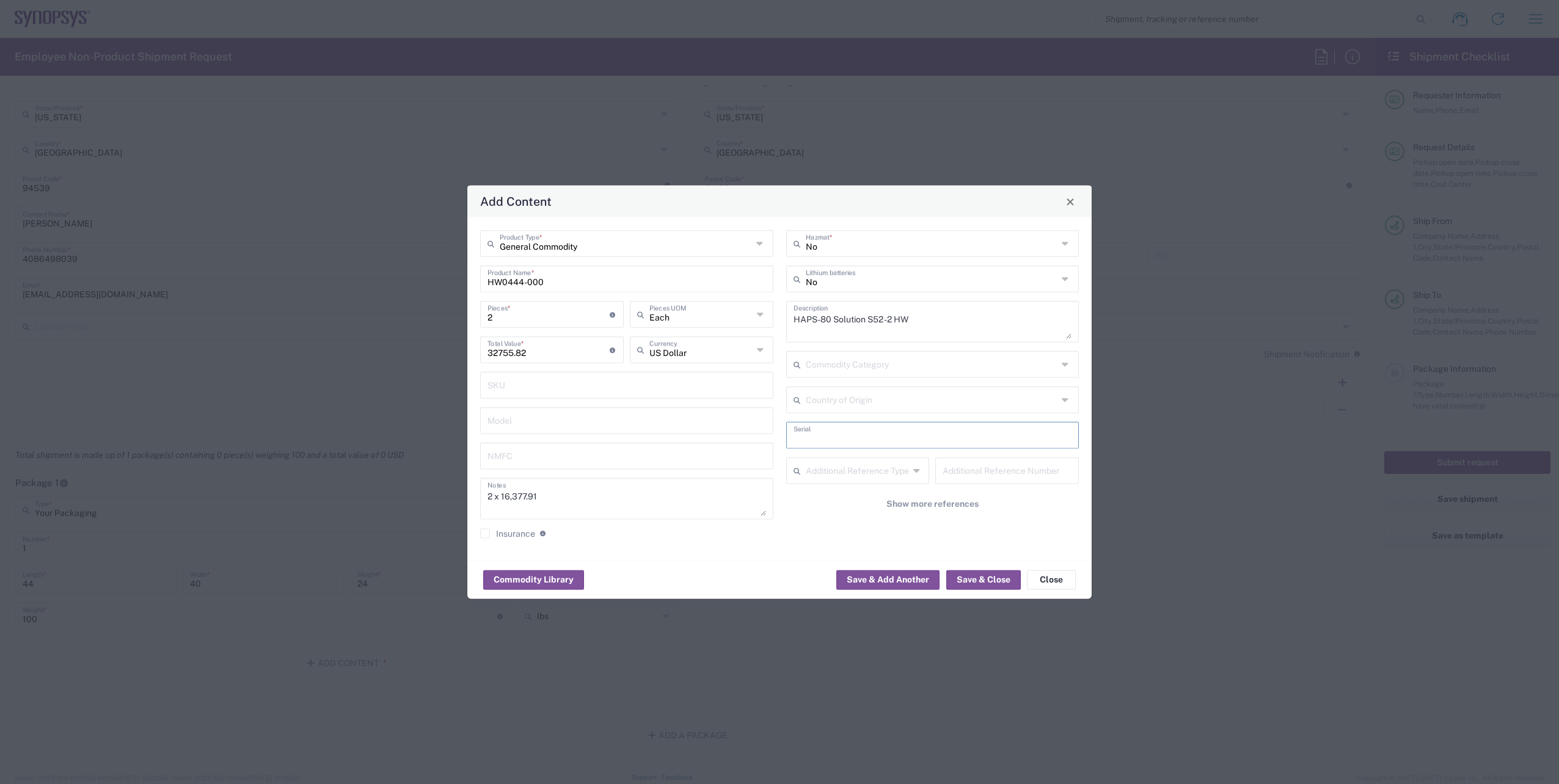
paste input "H204023 H470375"
type input "H204023 H470375"
click at [980, 579] on button "Save & Close" at bounding box center [984, 579] width 75 height 20
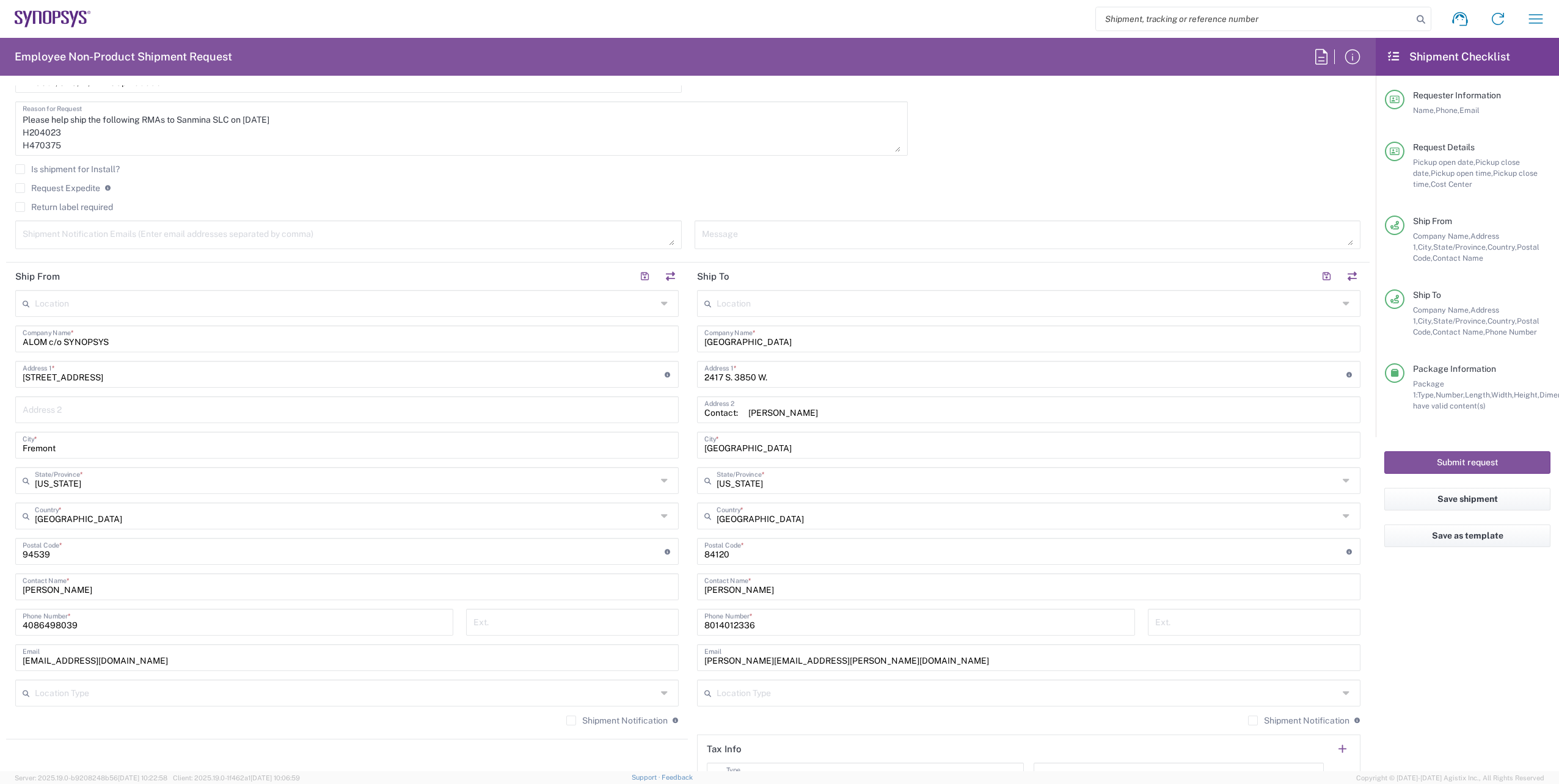
scroll to position [0, 0]
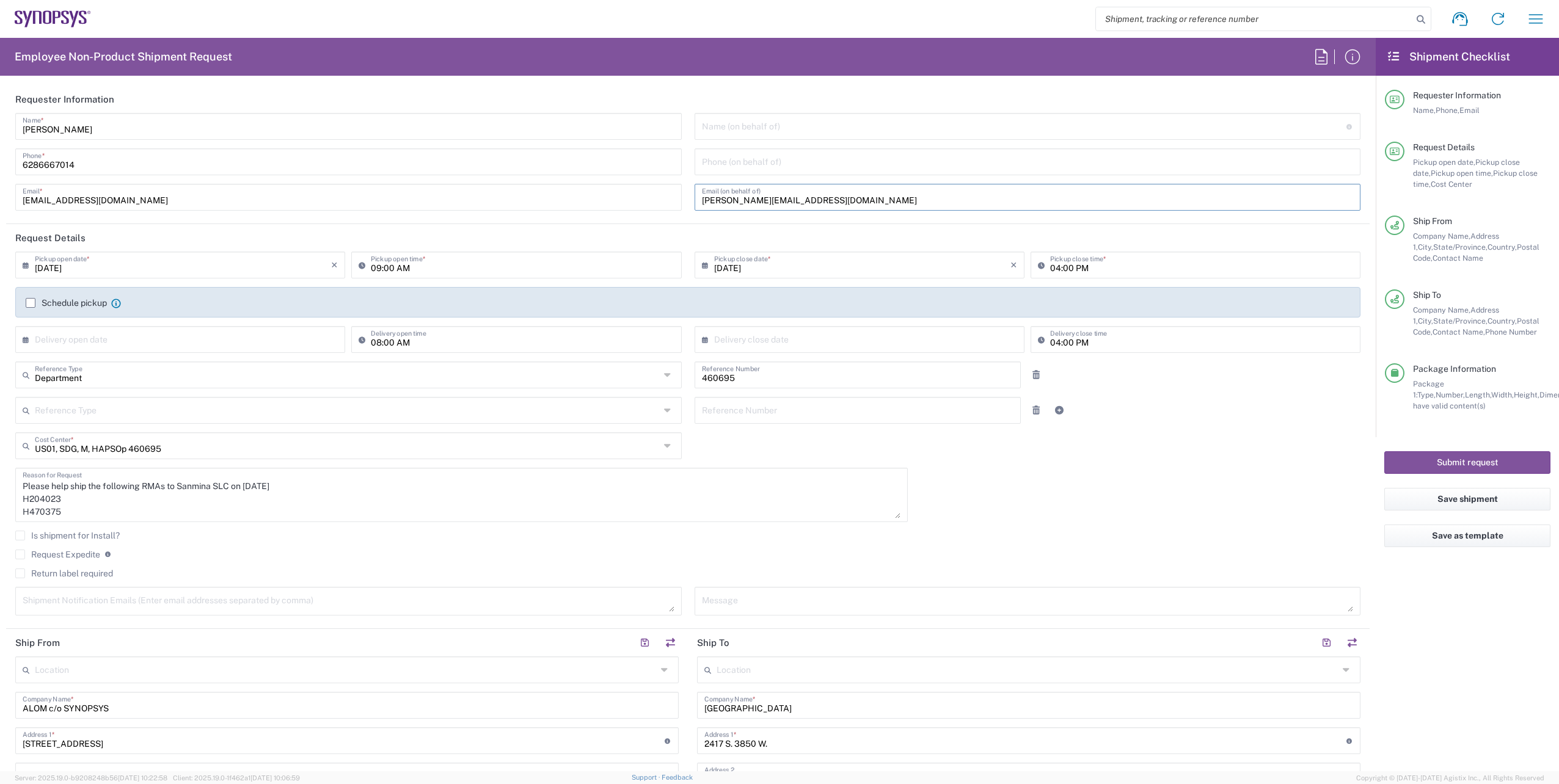
drag, startPoint x: 796, startPoint y: 196, endPoint x: 615, endPoint y: 191, distance: 181.1
click at [622, 190] on div "[PERSON_NAME] Name * [PHONE_NUMBER] Phone * [EMAIL_ADDRESS][DOMAIN_NAME] Email …" at bounding box center [688, 166] width 1358 height 107
drag, startPoint x: 237, startPoint y: 201, endPoint x: -3, endPoint y: 192, distance: 240.2
click at [0, 192] on html "Shipment request Shipment tracking Employee non-product shipment request My shi…" at bounding box center [780, 392] width 1559 height 784
drag, startPoint x: 667, startPoint y: 218, endPoint x: 701, endPoint y: 231, distance: 36.4
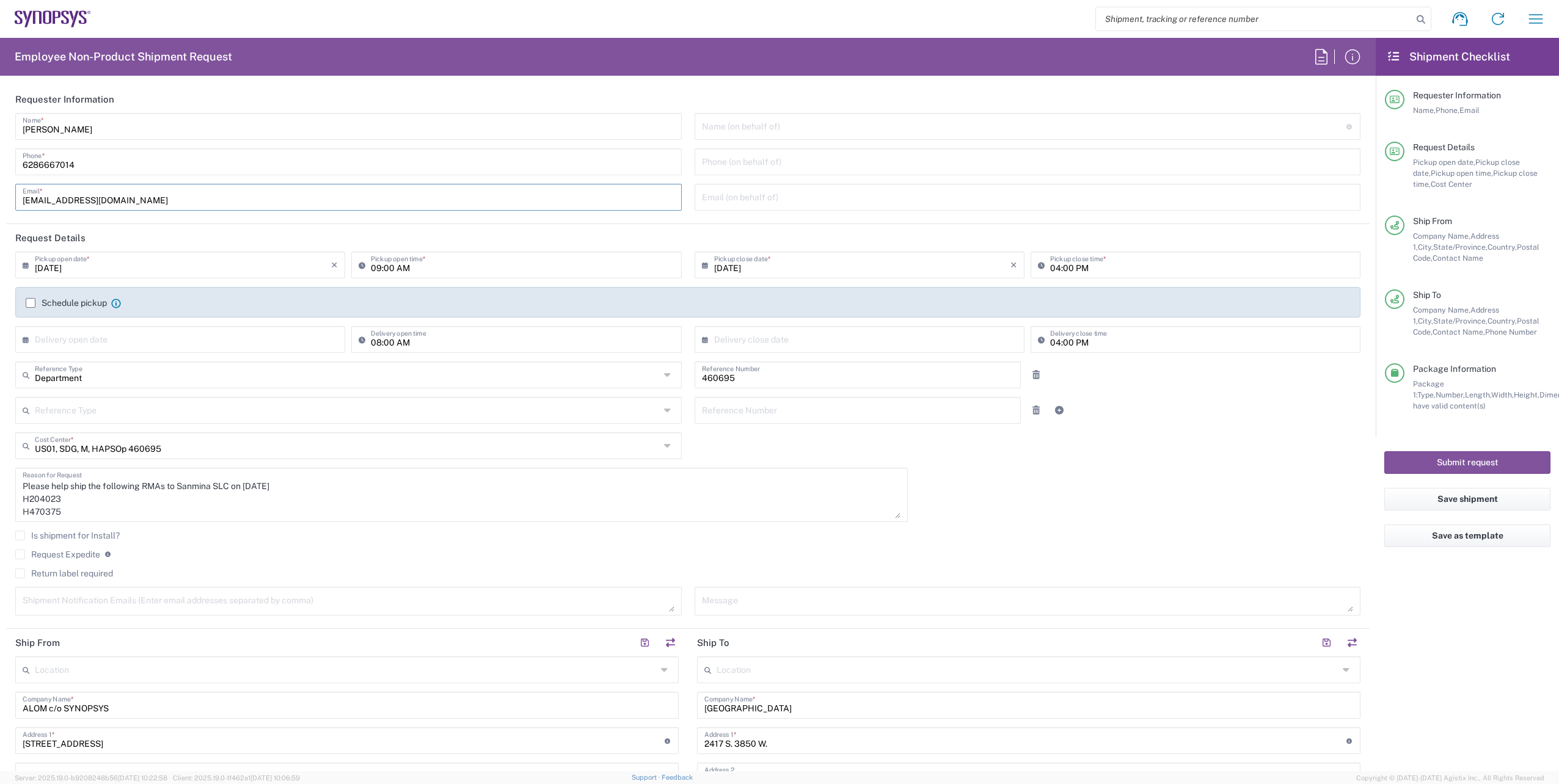
click at [667, 218] on div "[PERSON_NAME] Name * [PHONE_NUMBER] Phone * [EMAIL_ADDRESS][DOMAIN_NAME] Email *" at bounding box center [349, 166] width 679 height 107
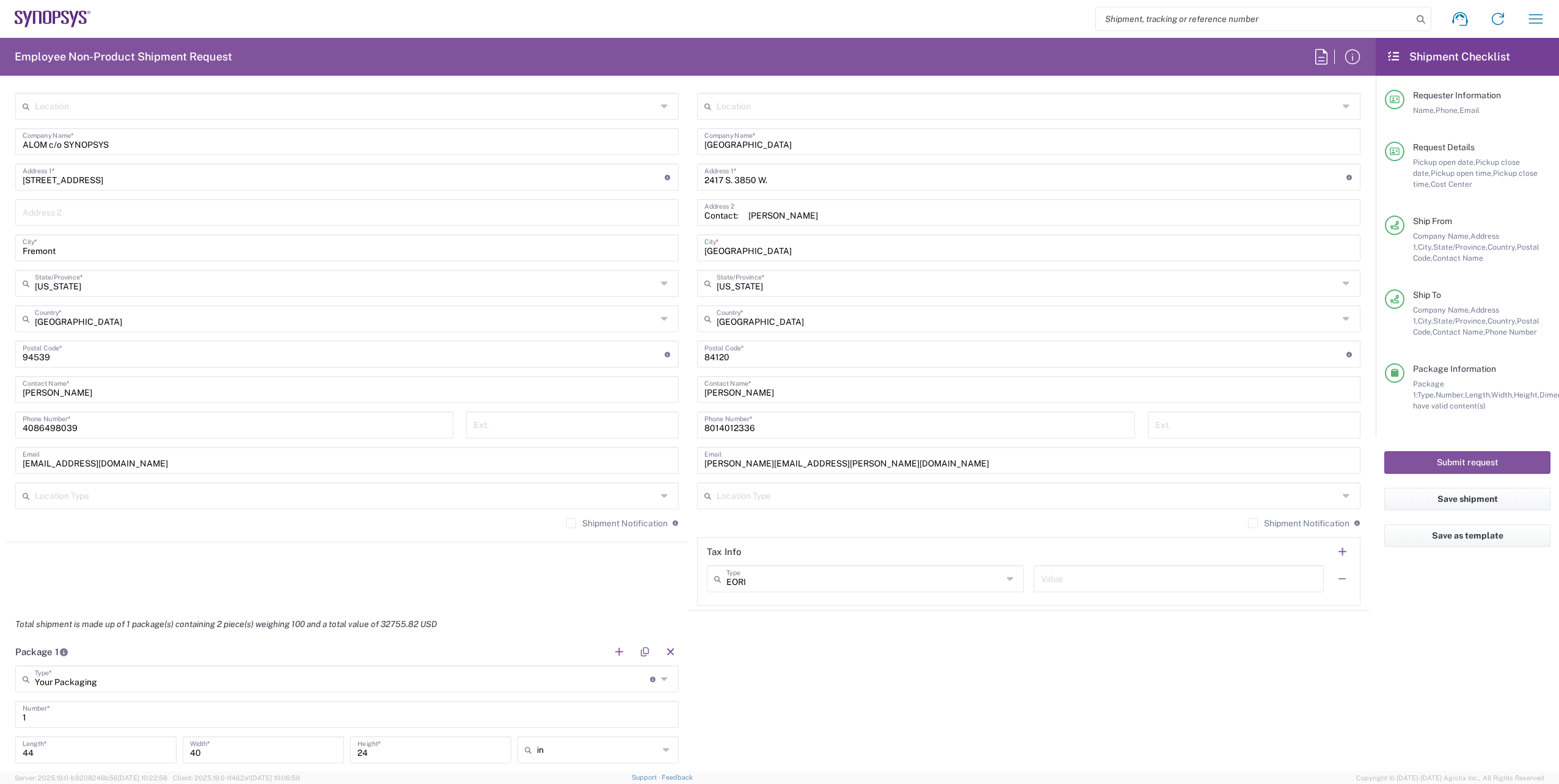
scroll to position [549, 0]
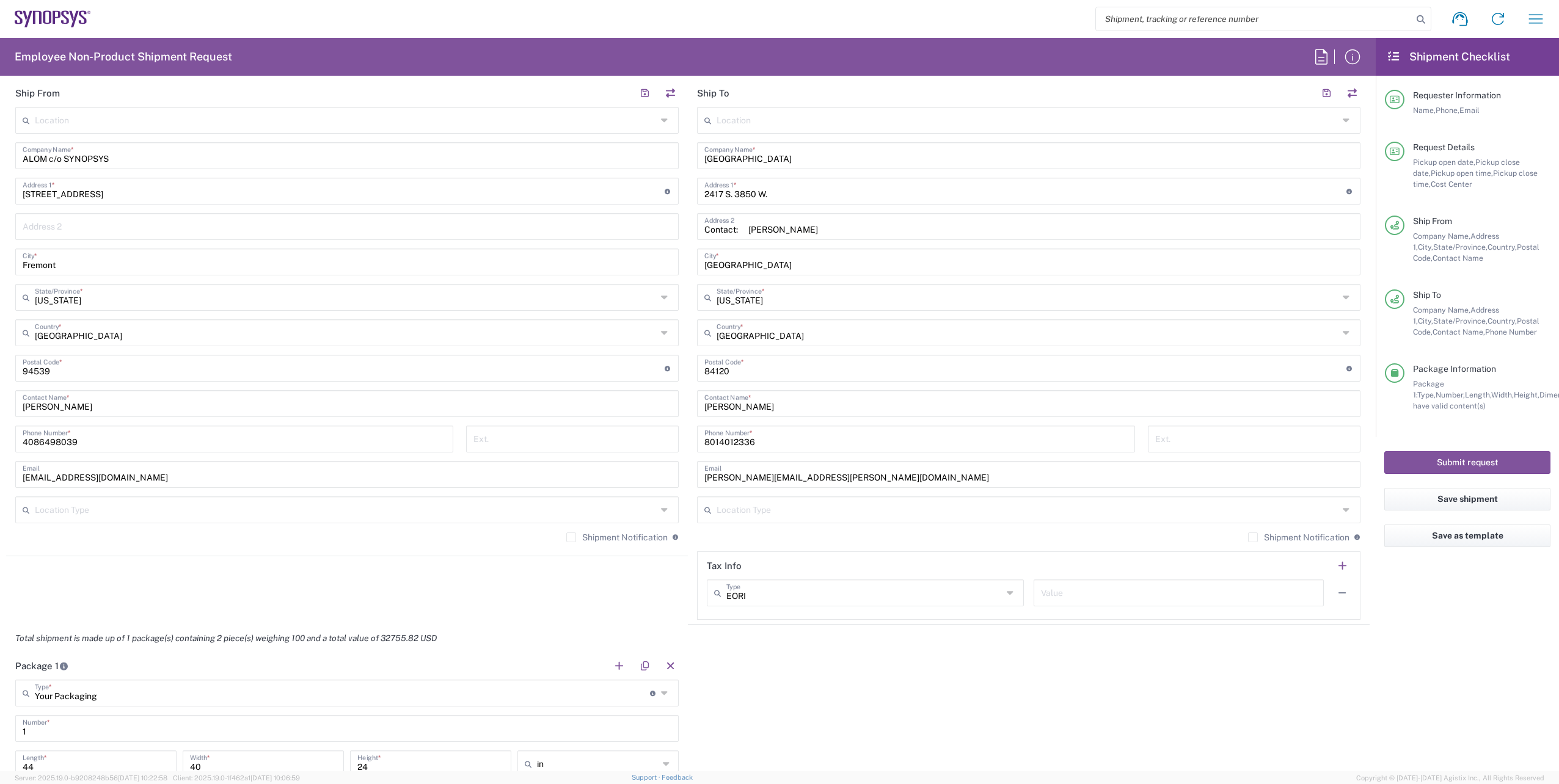
click at [566, 536] on label "Shipment Notification" at bounding box center [617, 537] width 102 height 9
click at [571, 537] on input "Shipment Notification" at bounding box center [571, 537] width 0 height 0
click at [1248, 536] on label "Shipment Notification" at bounding box center [1298, 537] width 102 height 9
click at [1253, 537] on input "Shipment Notification" at bounding box center [1253, 537] width 0 height 0
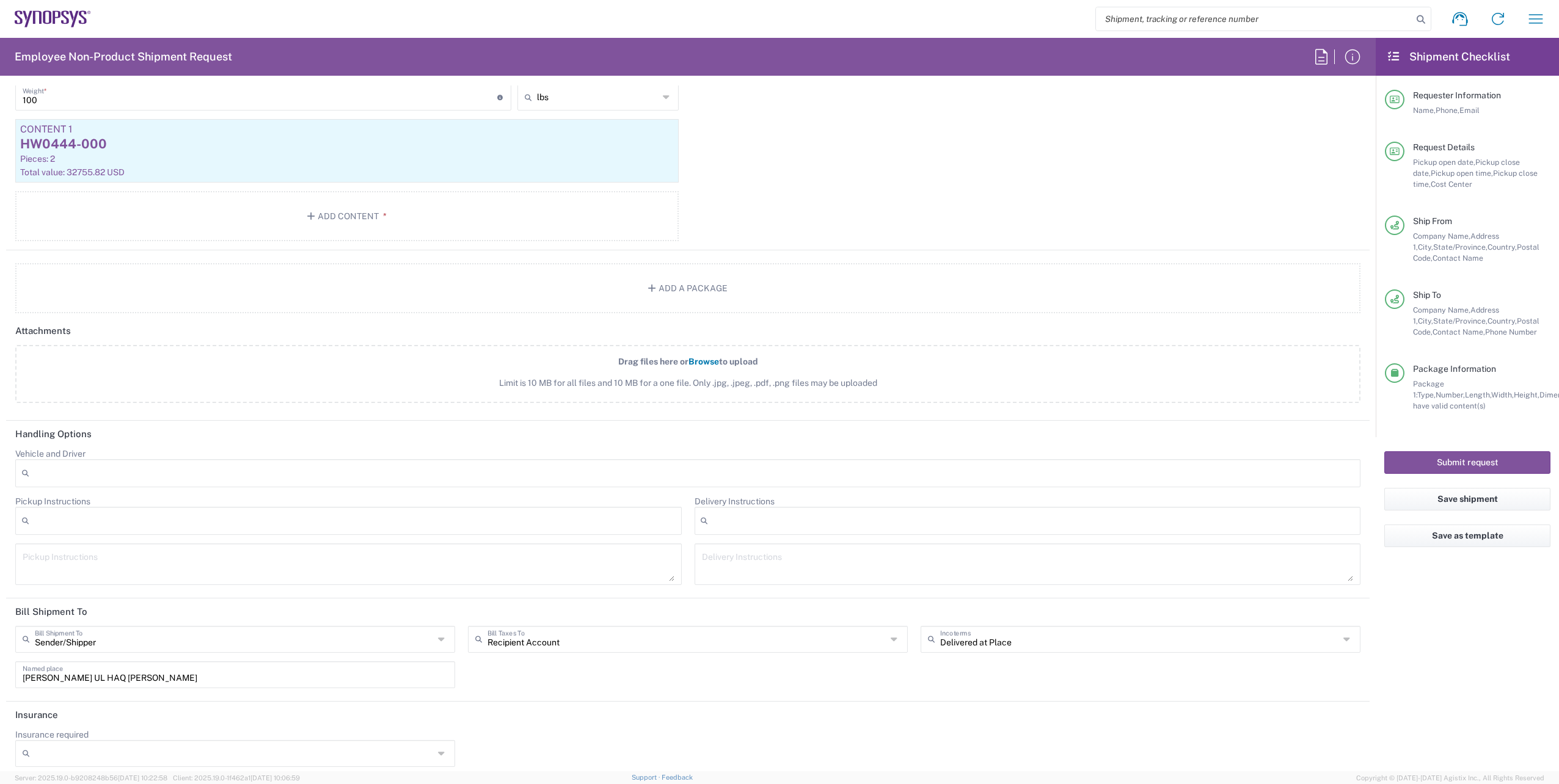
scroll to position [1262, 0]
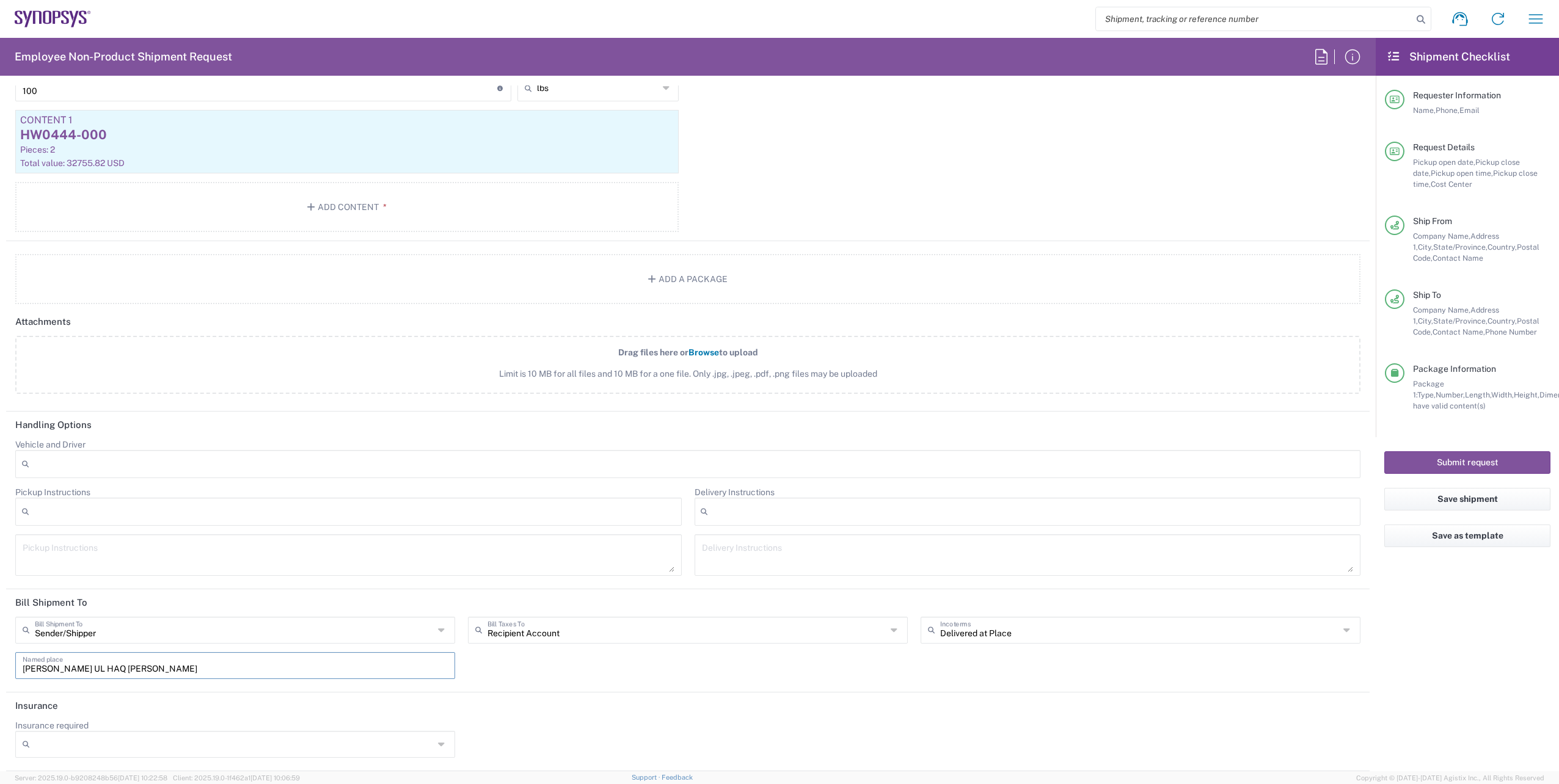
drag, startPoint x: 179, startPoint y: 662, endPoint x: -3, endPoint y: 649, distance: 182.5
click at [0, 649] on html "Shipment request Shipment tracking Employee non-product shipment request My shi…" at bounding box center [780, 392] width 1559 height 784
click at [555, 734] on div "Insurance required No Yes" at bounding box center [688, 744] width 1358 height 47
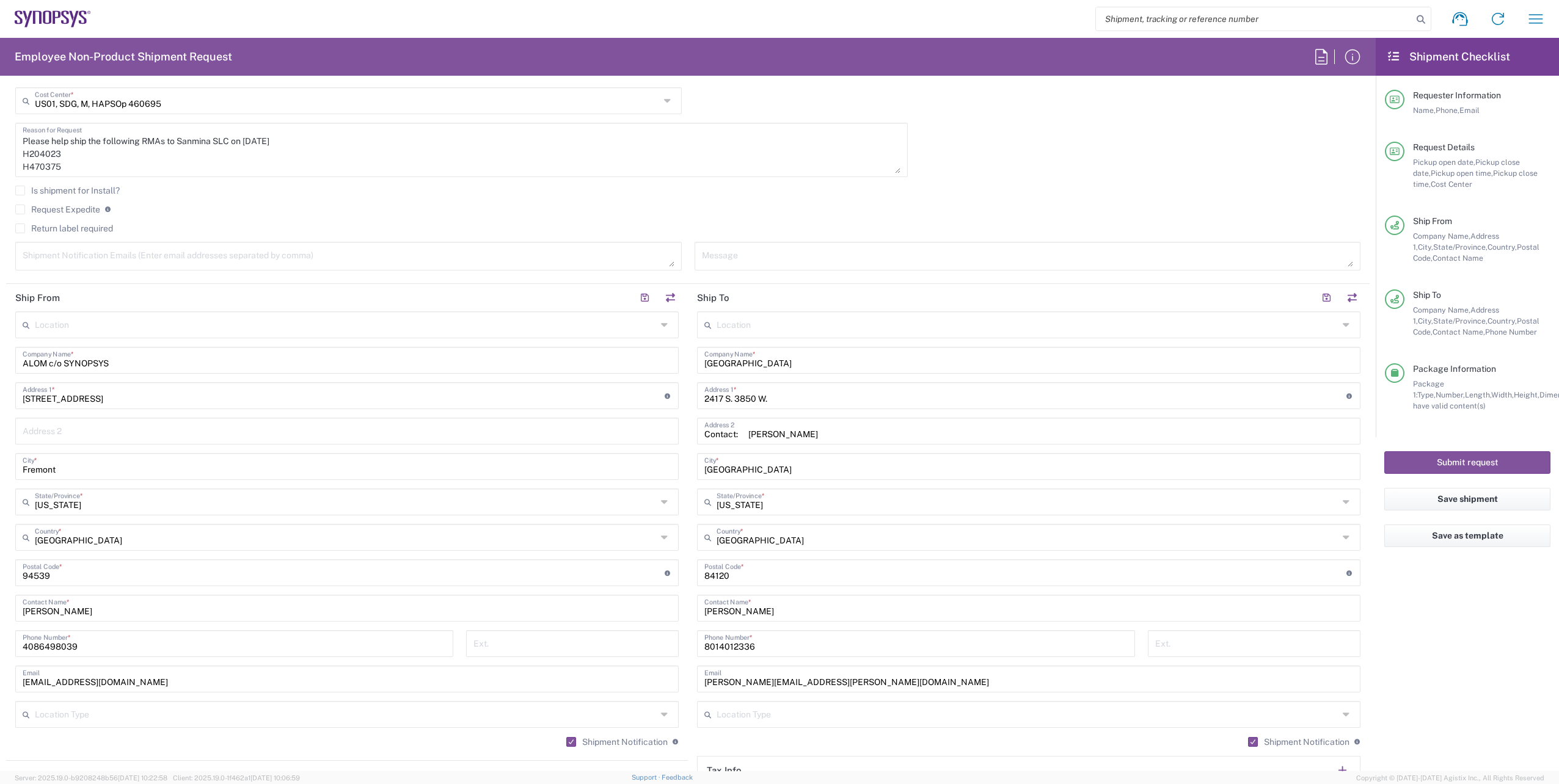
scroll to position [0, 0]
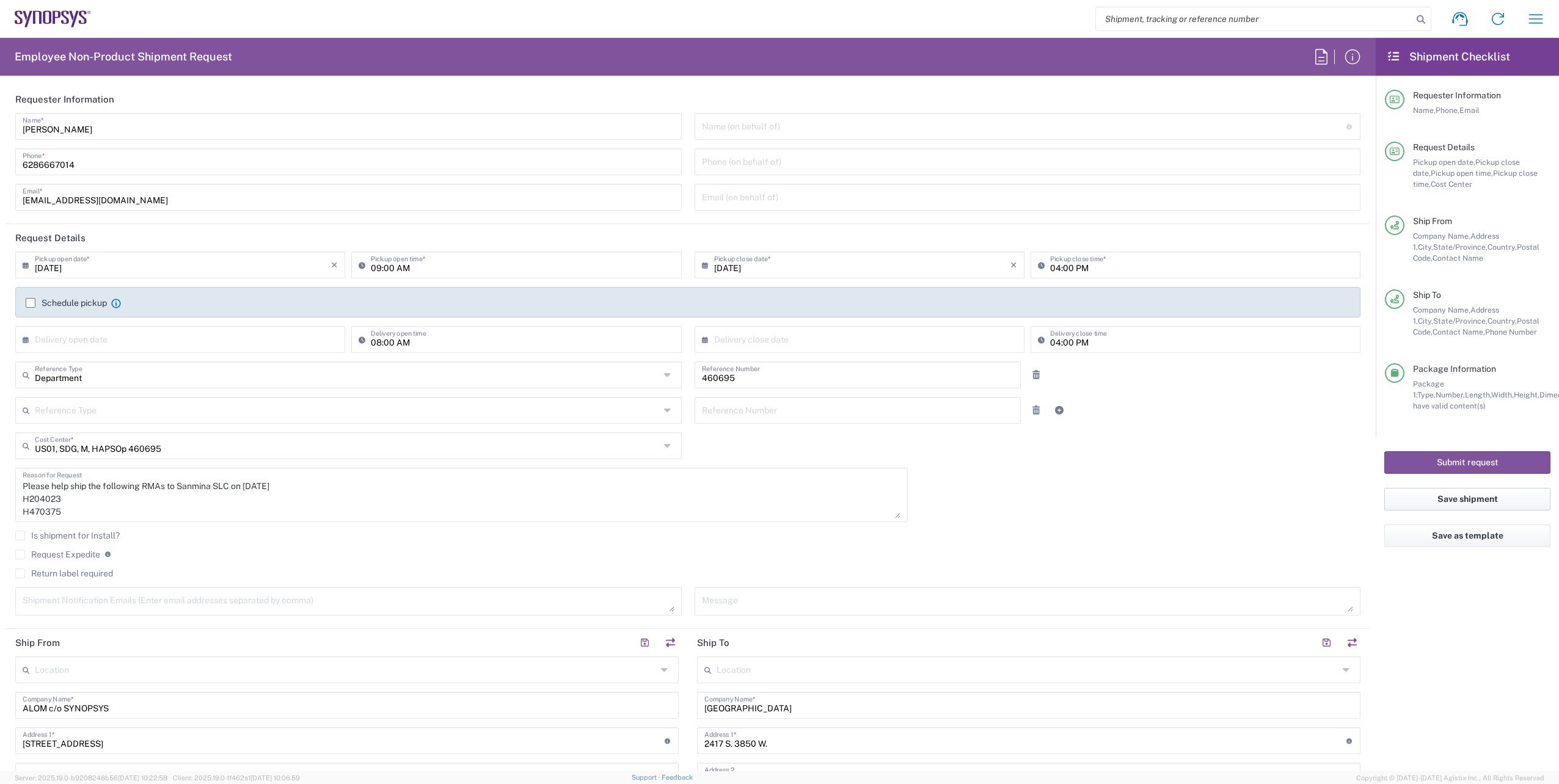
click at [1323, 504] on button "Save shipment" at bounding box center [1467, 499] width 166 height 22
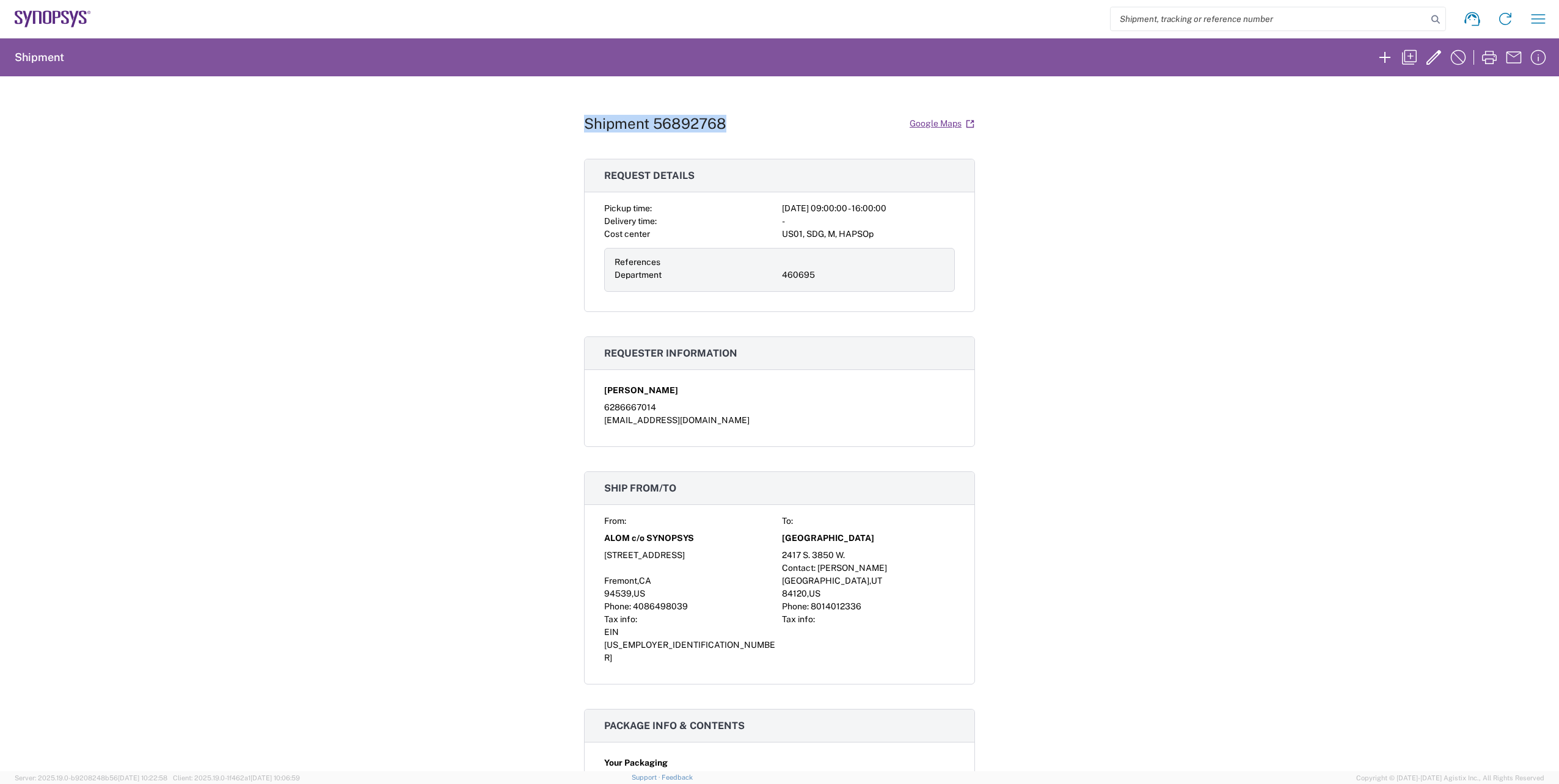
drag, startPoint x: 578, startPoint y: 121, endPoint x: 727, endPoint y: 128, distance: 149.2
click at [727, 128] on div "Shipment 56892768 Google Maps Request details Pickup time: [DATE] 09:00:00 - 16…" at bounding box center [780, 424] width 1559 height 695
copy h1 "Shipment 56892768"
